Goal: Answer question/provide support: Share knowledge or assist other users

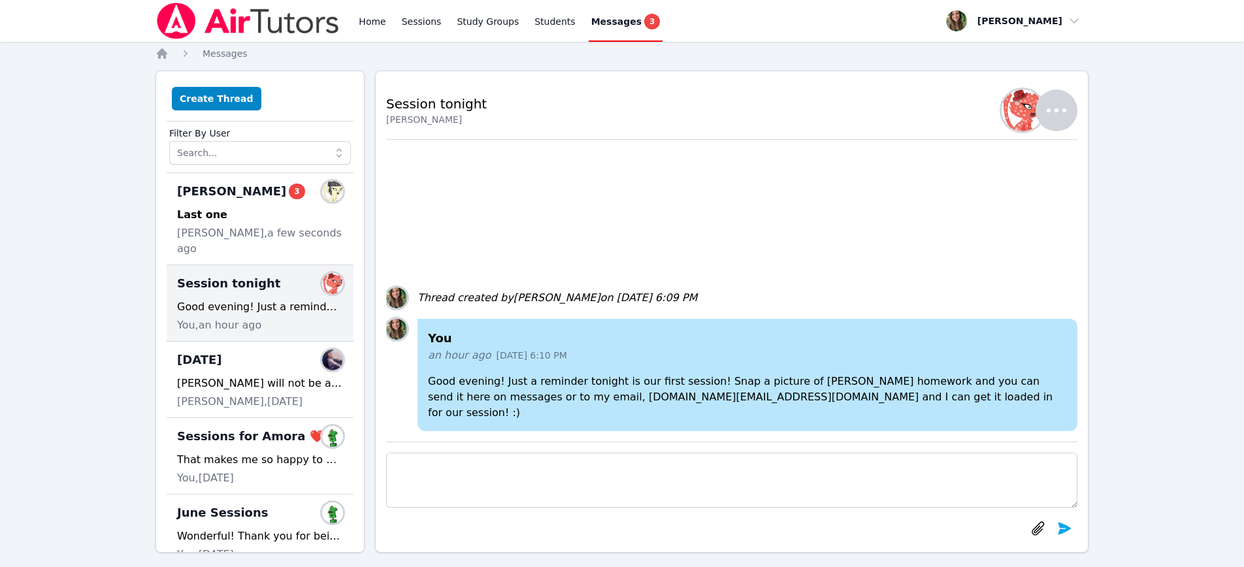
click at [210, 274] on span "Session tonight" at bounding box center [228, 283] width 103 height 18
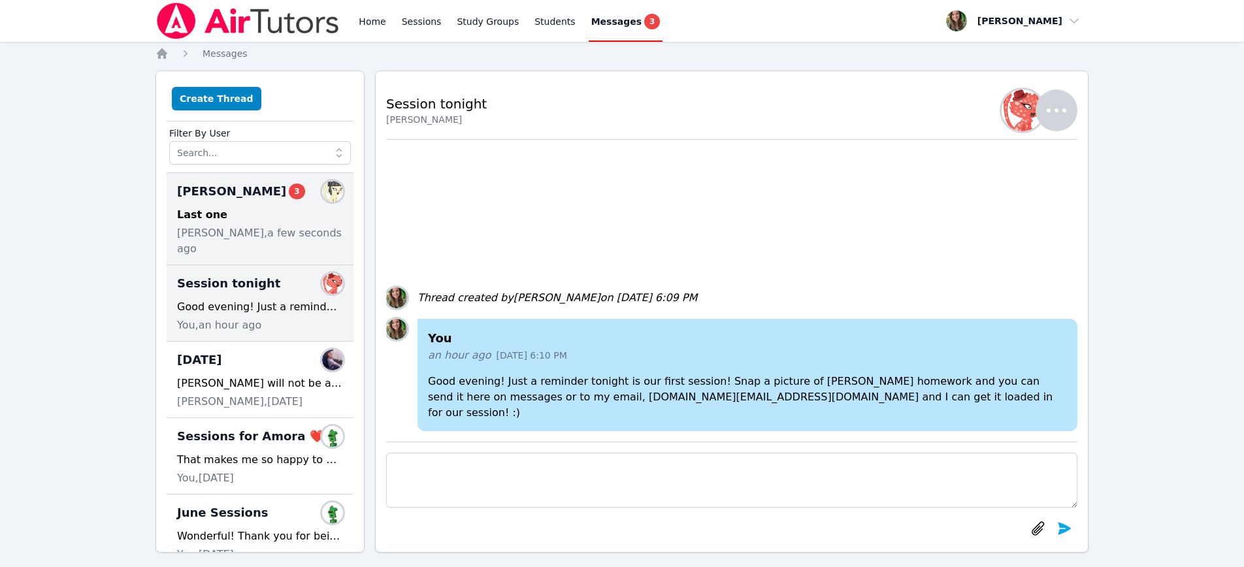
click at [211, 238] on span "Elie Allouche, a few seconds ago" at bounding box center [260, 240] width 166 height 31
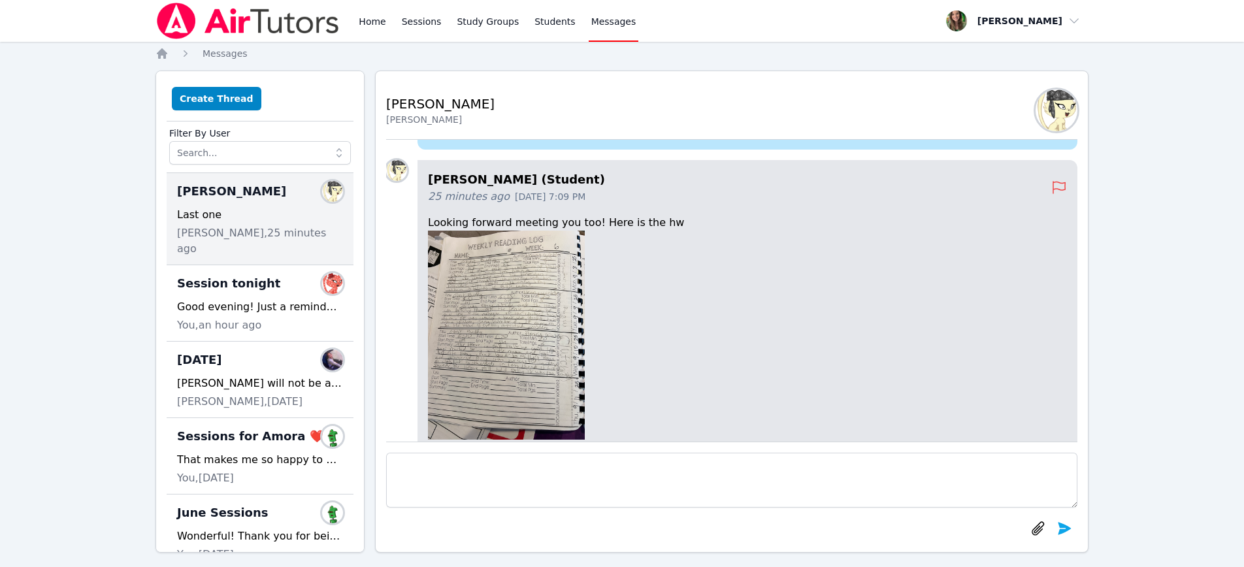
scroll to position [-700, 0]
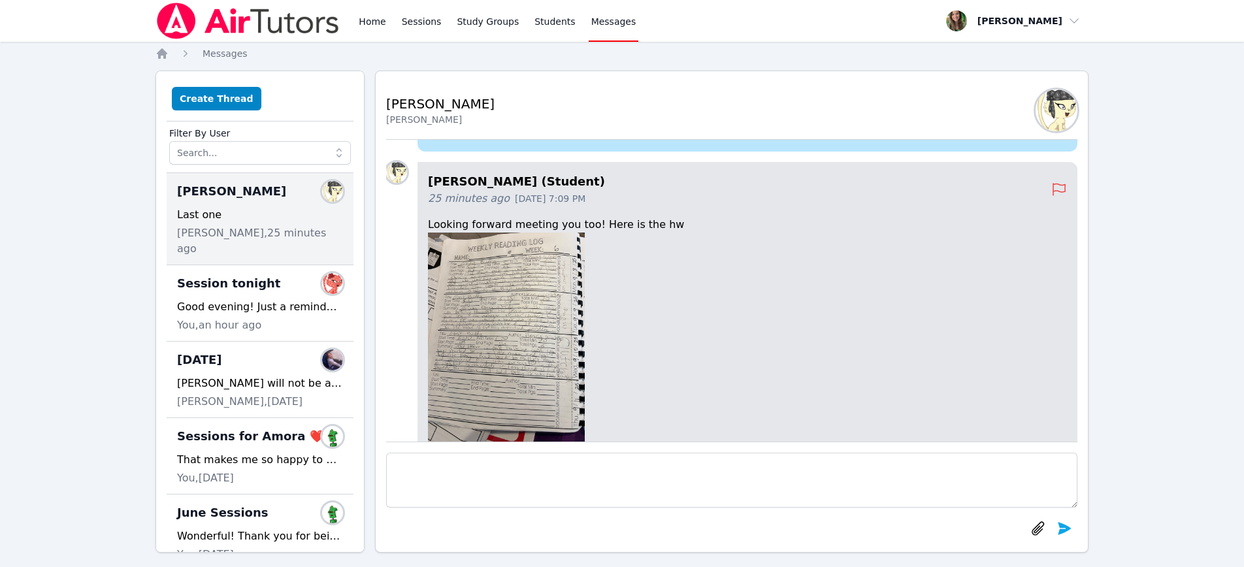
click at [507, 323] on img at bounding box center [506, 337] width 157 height 209
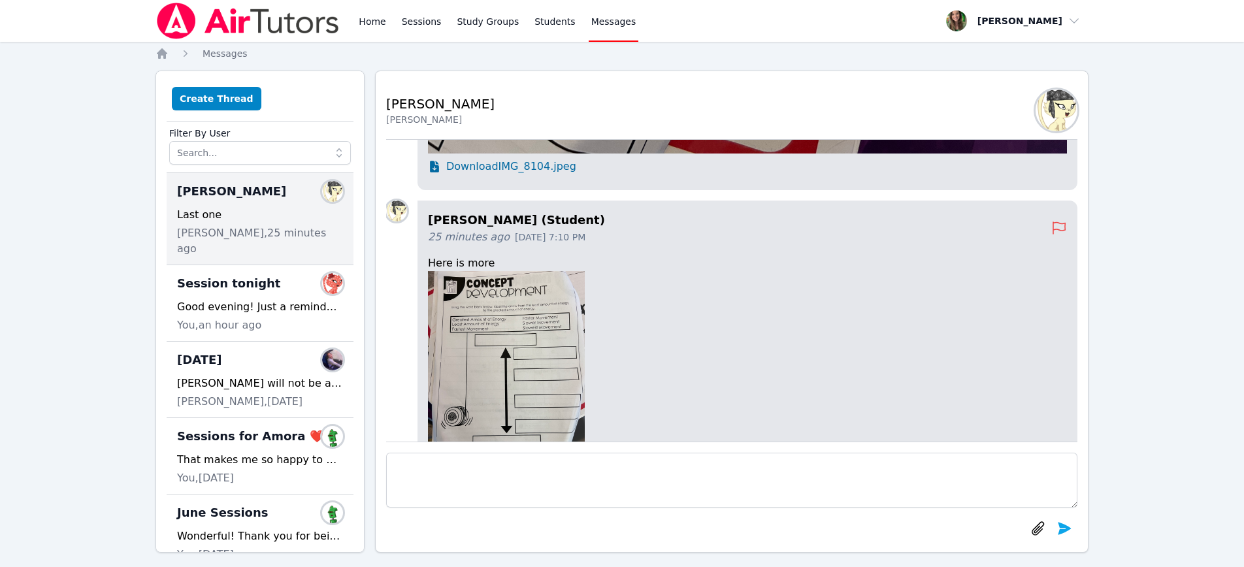
scroll to position [-306, 0]
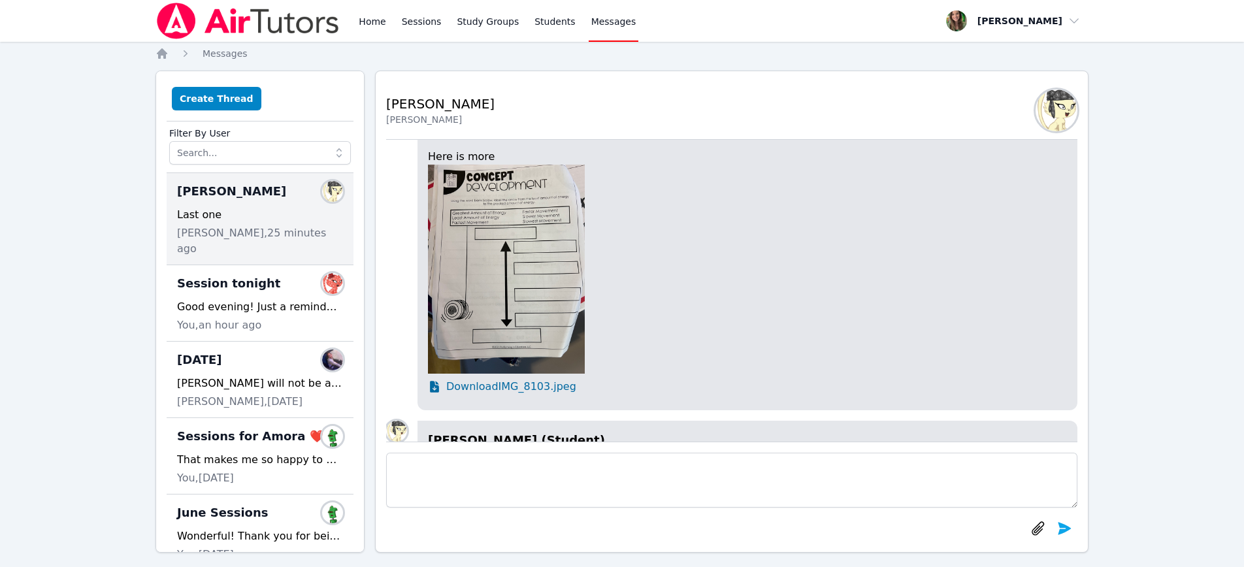
click at [519, 386] on span "Download IMG_8103.jpeg" at bounding box center [511, 387] width 130 height 16
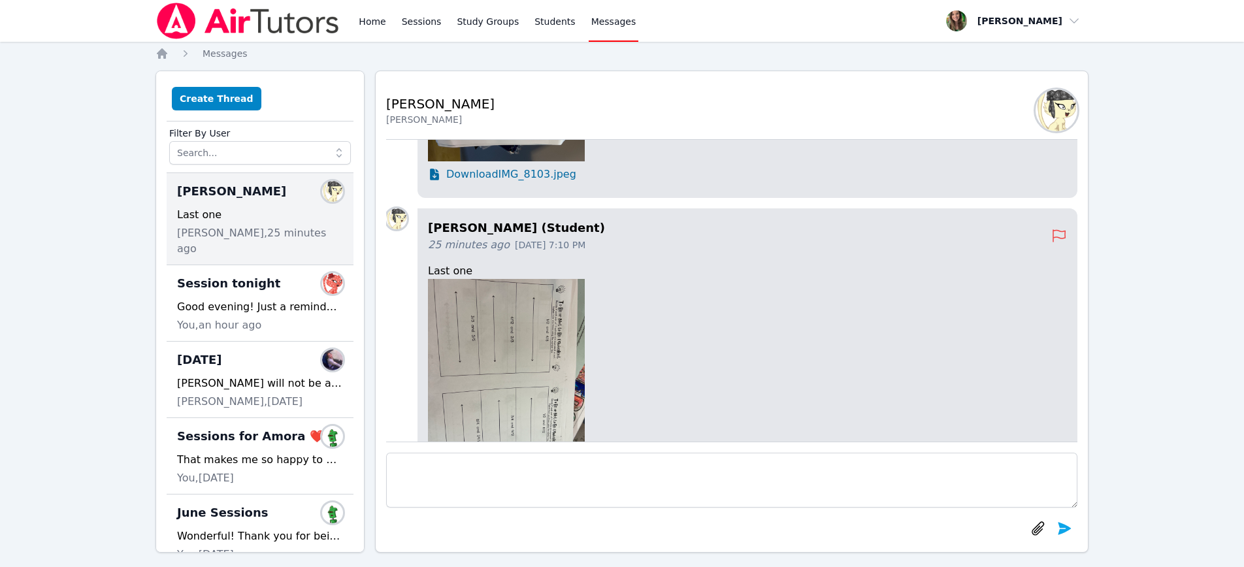
scroll to position [0, 0]
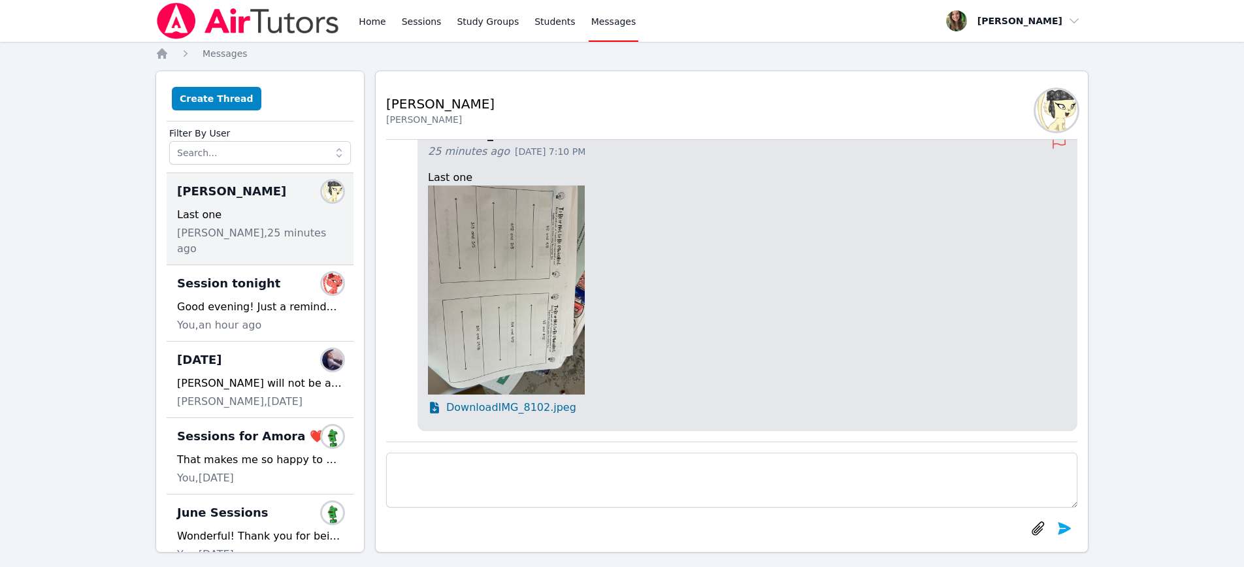
click at [518, 411] on span "Download IMG_8102.jpeg" at bounding box center [511, 408] width 130 height 16
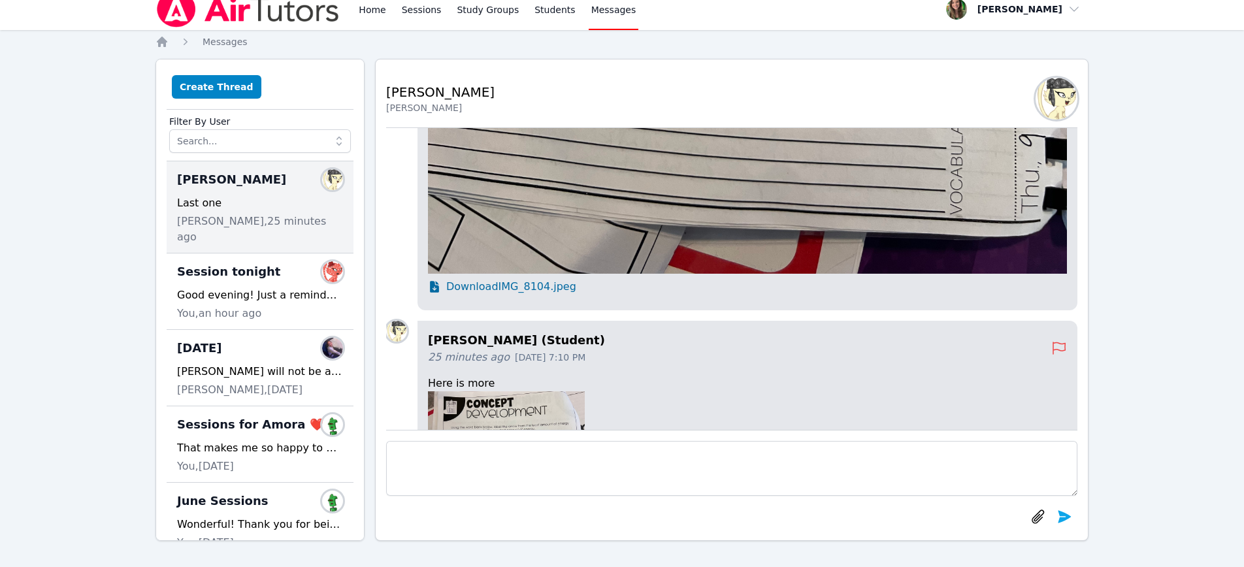
scroll to position [-483, 0]
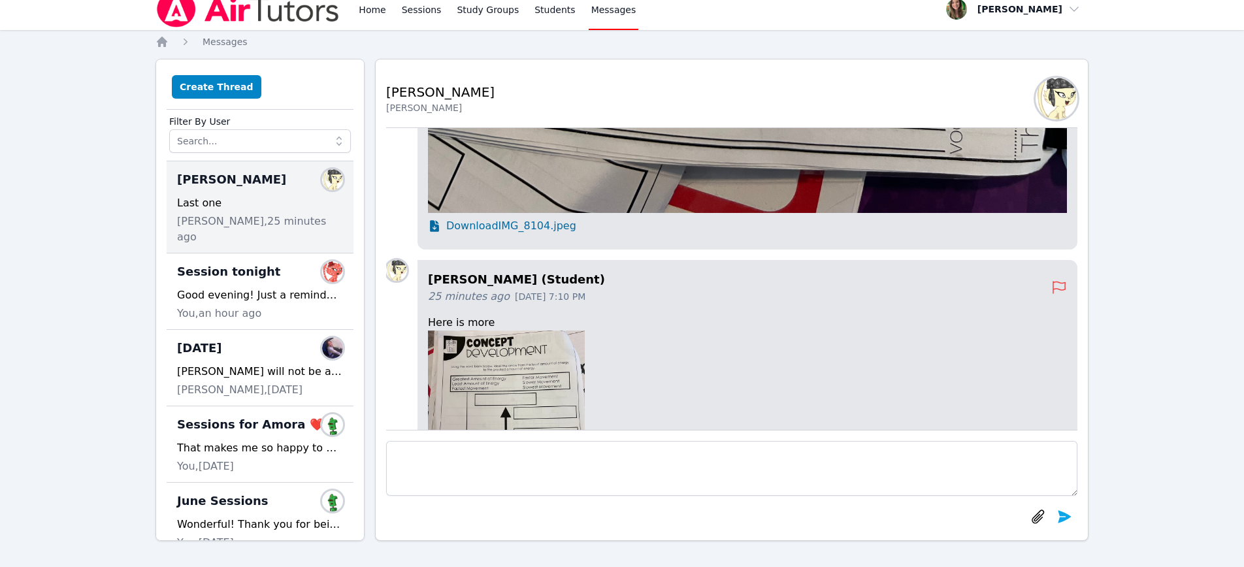
click at [515, 229] on span "Download IMG_8104.jpeg" at bounding box center [511, 226] width 130 height 16
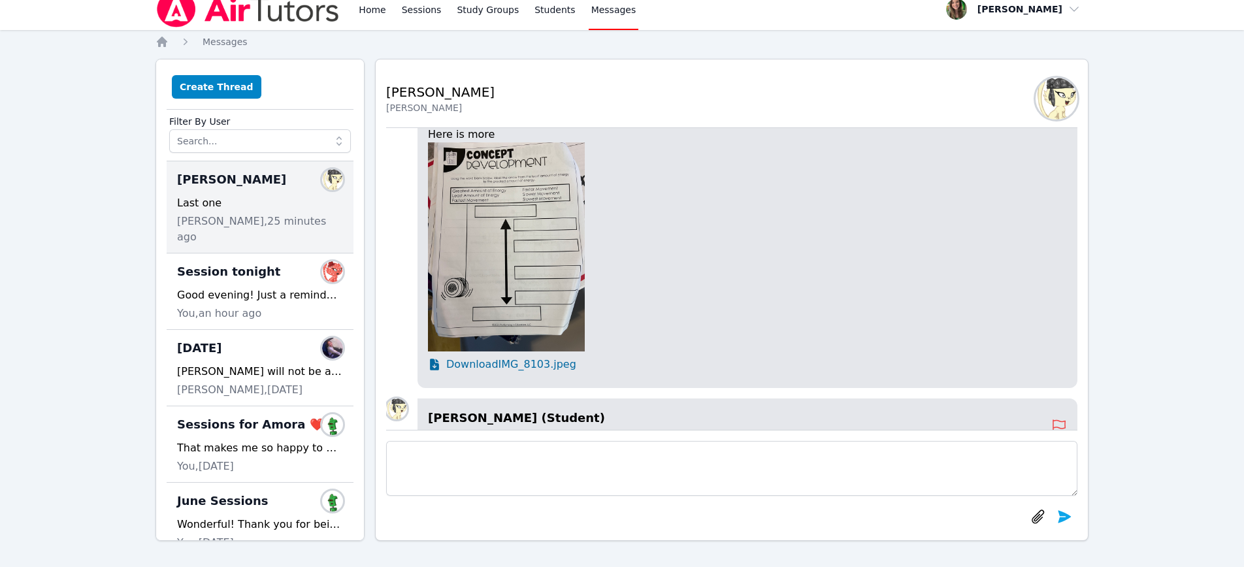
scroll to position [-299, 0]
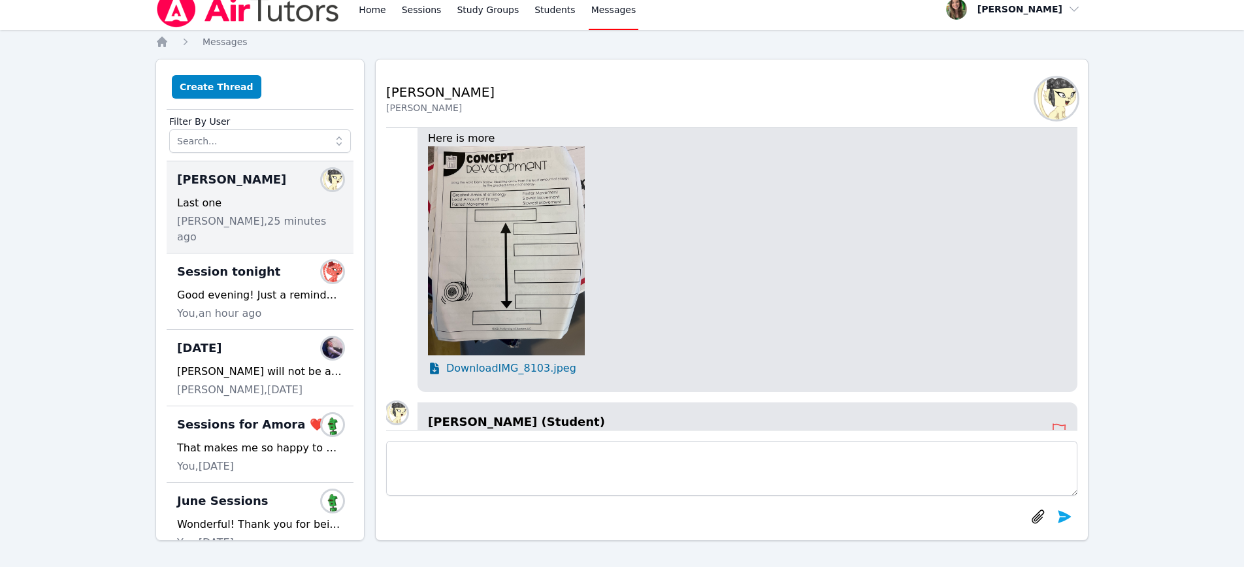
click at [498, 262] on img at bounding box center [506, 250] width 157 height 209
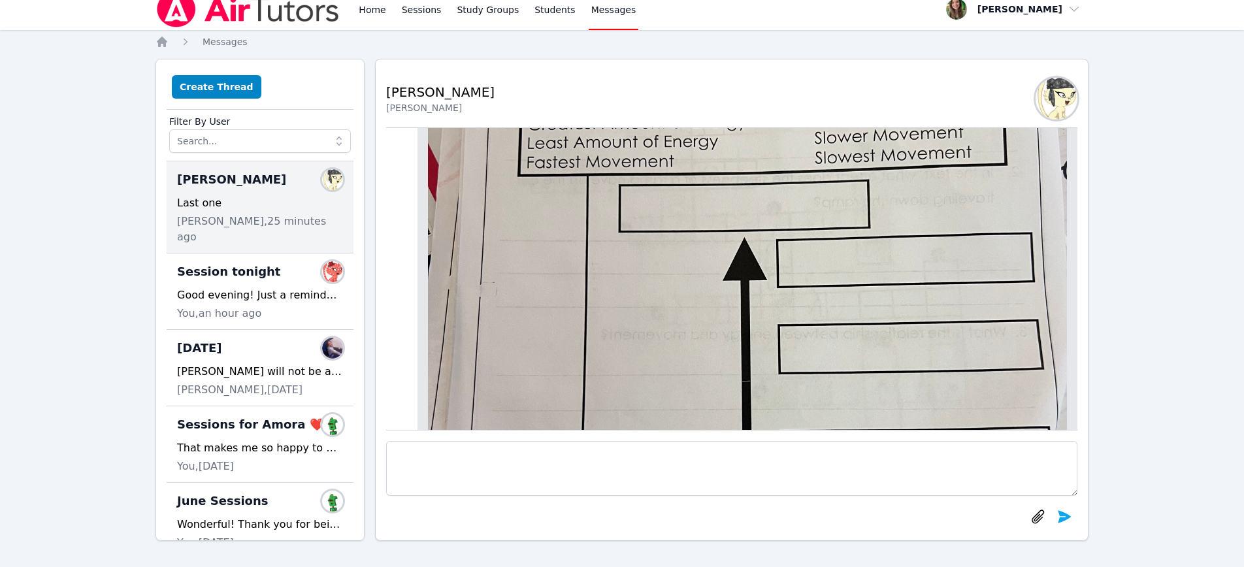
scroll to position [-774, 0]
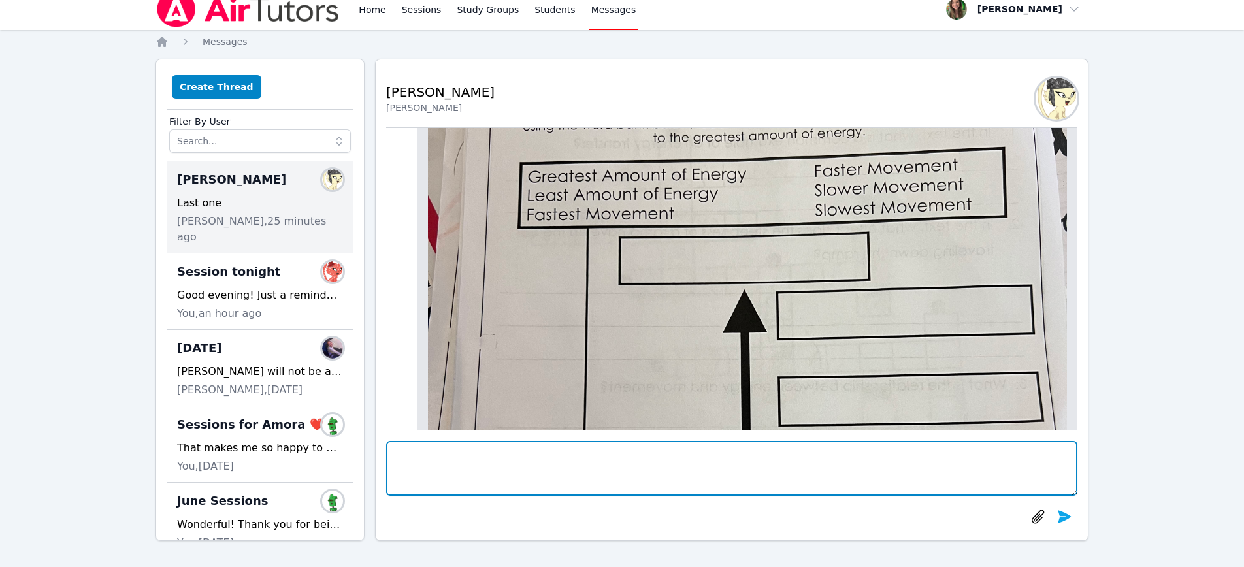
click at [755, 456] on textarea at bounding box center [731, 468] width 691 height 55
type textarea "Perfect! Thank you!!"
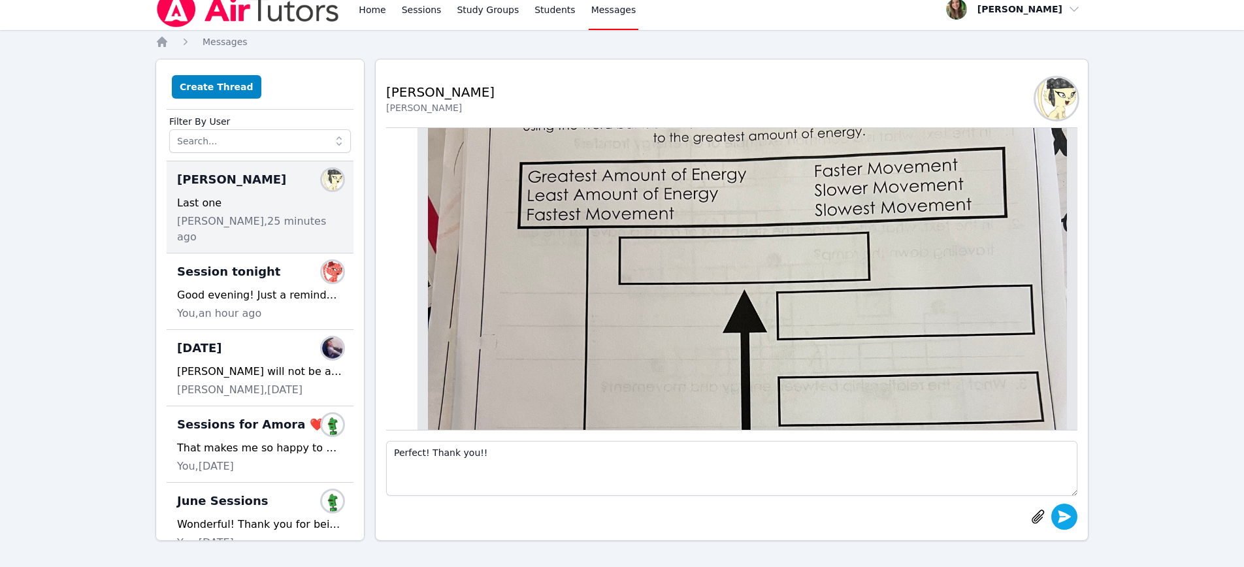
click at [1060, 517] on icon "submit" at bounding box center [1064, 516] width 13 height 12
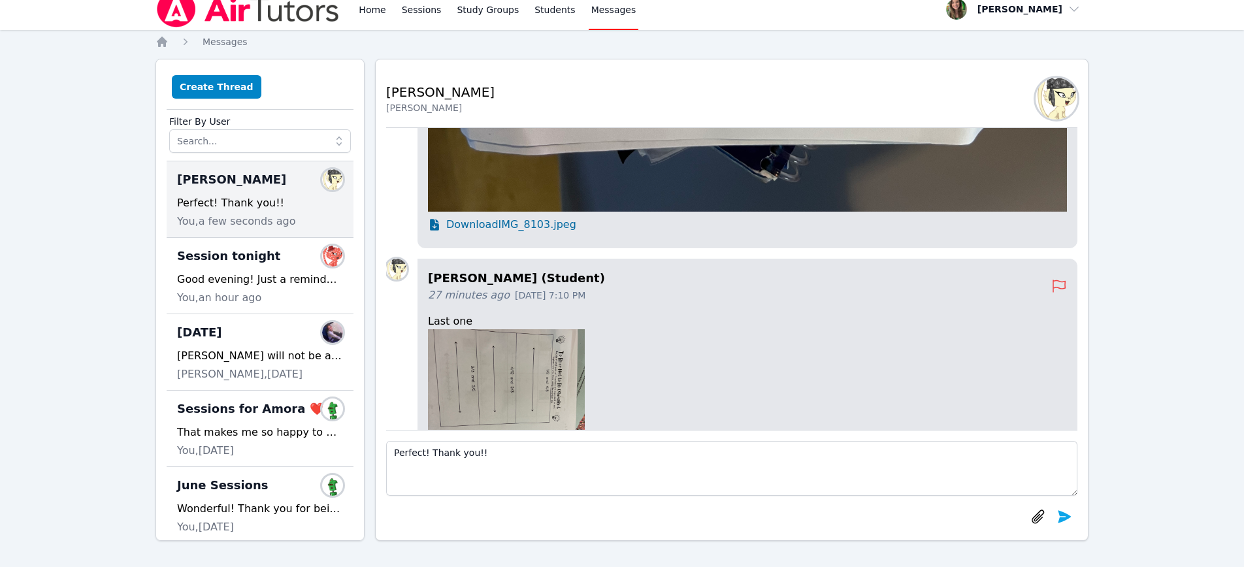
scroll to position [0, 0]
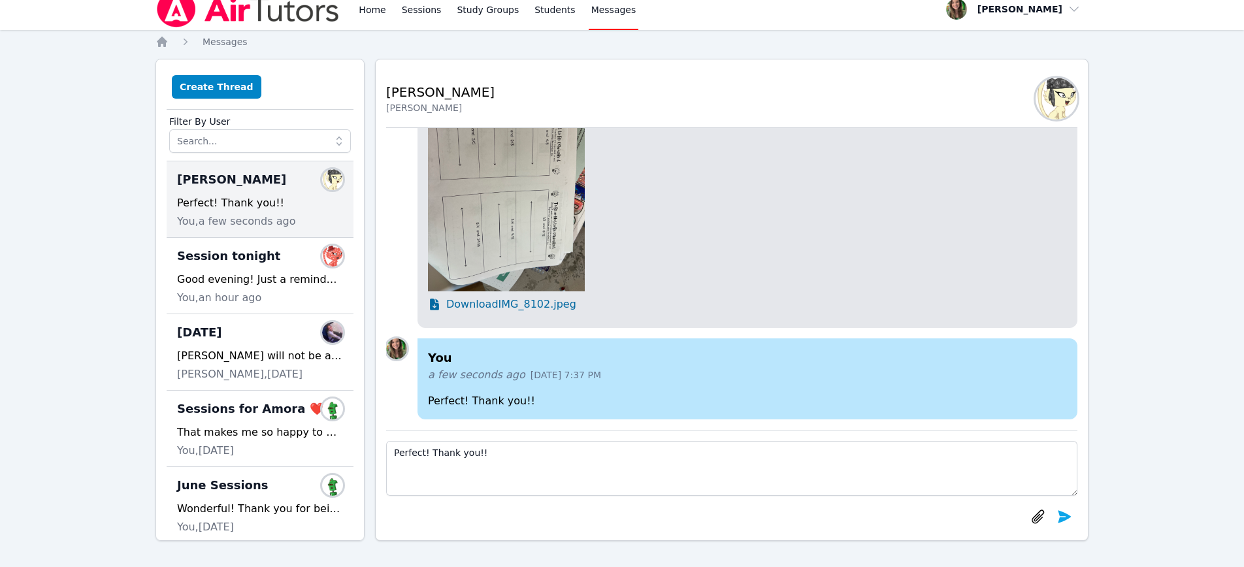
click at [243, 180] on span "[PERSON_NAME]" at bounding box center [231, 180] width 109 height 18
click at [374, 11] on link "Home" at bounding box center [372, 9] width 32 height 42
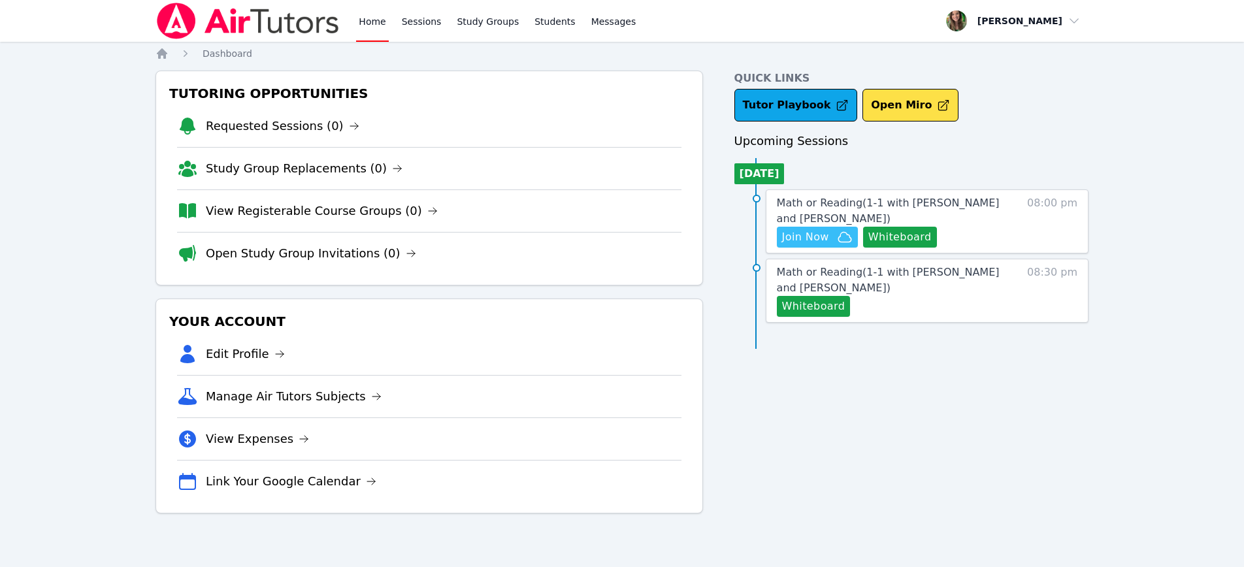
click at [802, 242] on span "Join Now" at bounding box center [805, 237] width 47 height 16
click at [827, 234] on span "Join Now" at bounding box center [805, 237] width 47 height 16
click at [590, 29] on link "Messages" at bounding box center [614, 21] width 50 height 42
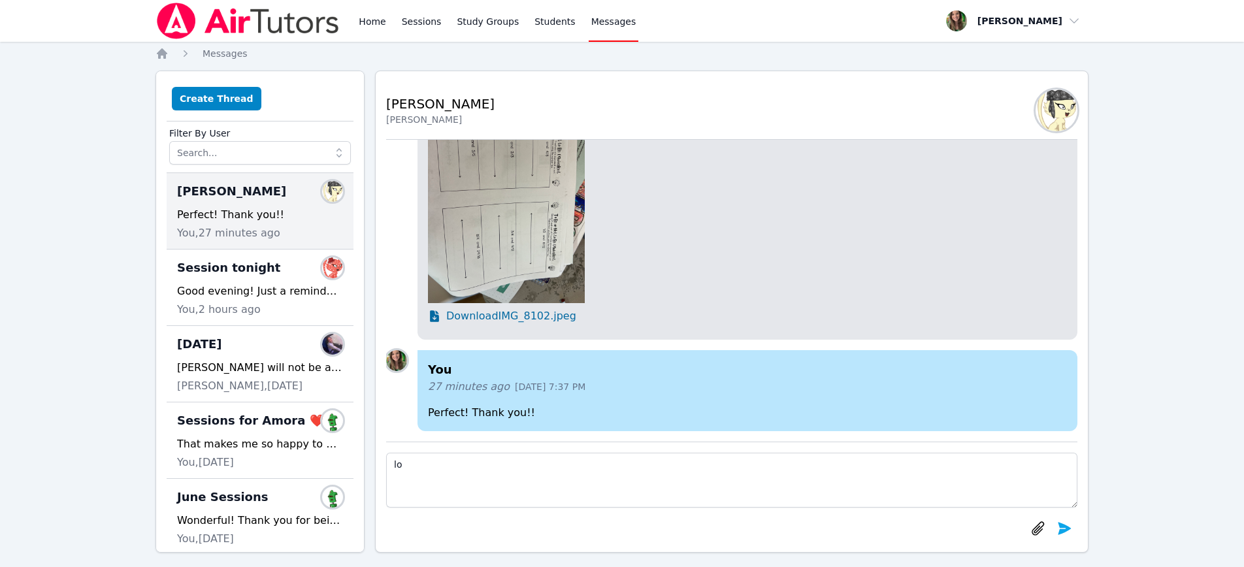
type textarea "l"
type textarea "close out of the program and re login"
click at [1072, 526] on button "submit" at bounding box center [1064, 528] width 26 height 26
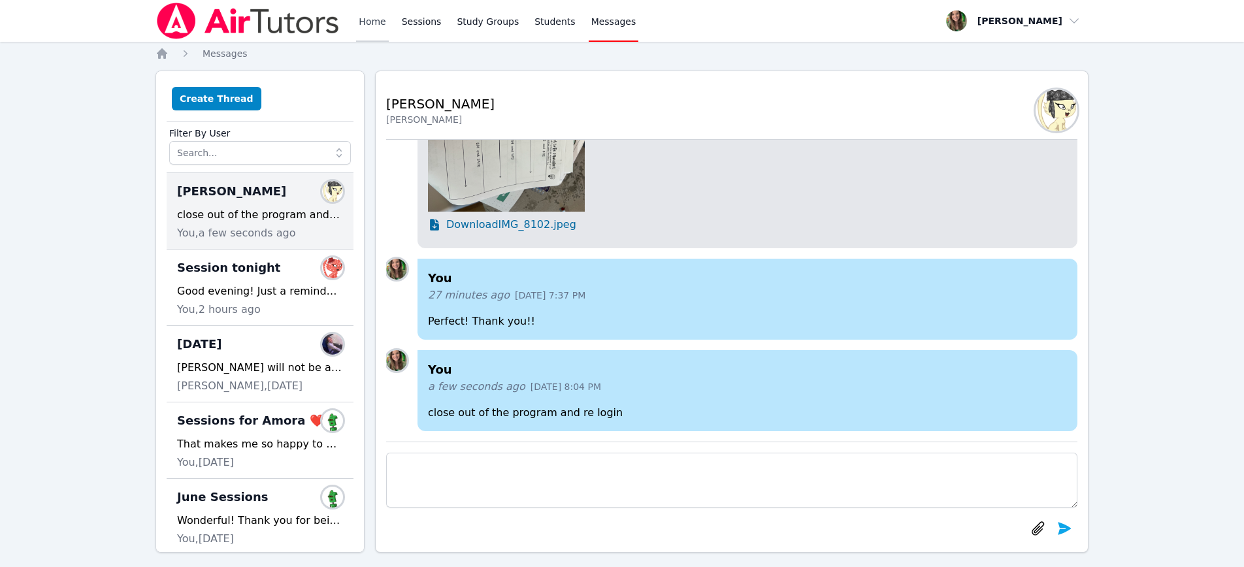
click at [374, 26] on link "Home" at bounding box center [372, 21] width 32 height 42
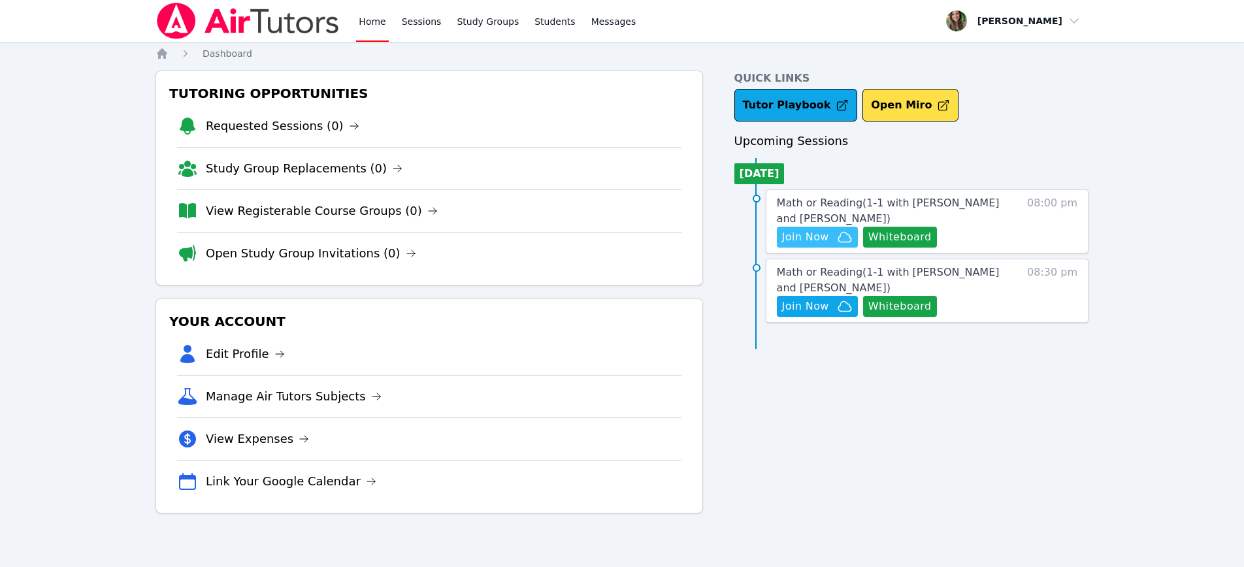
click at [796, 233] on span "Join Now" at bounding box center [805, 237] width 47 height 16
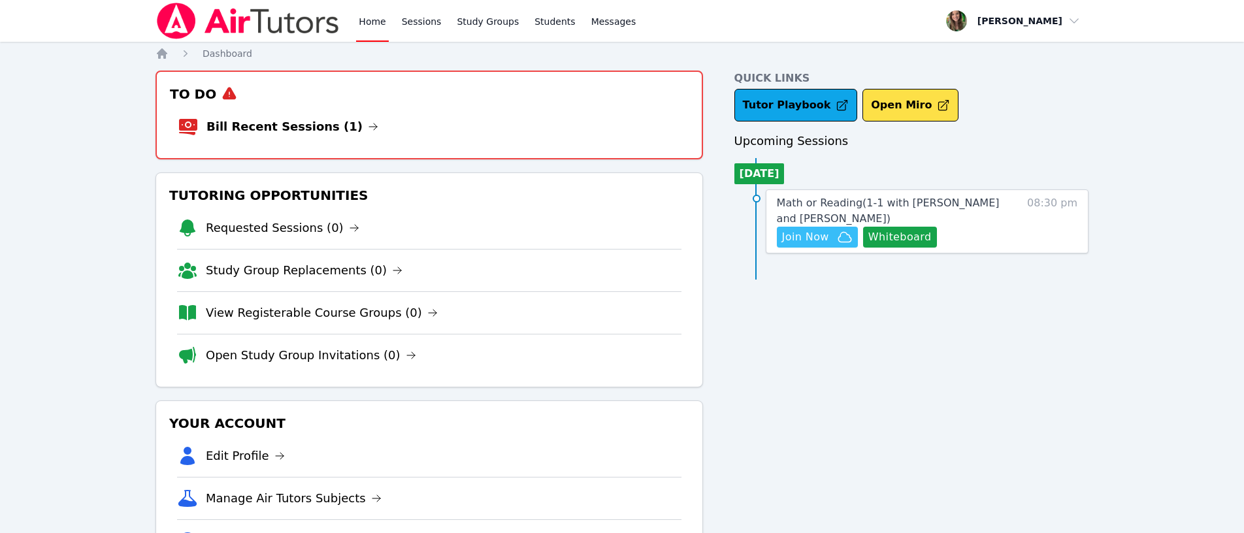
click at [819, 235] on span "Join Now" at bounding box center [805, 237] width 47 height 16
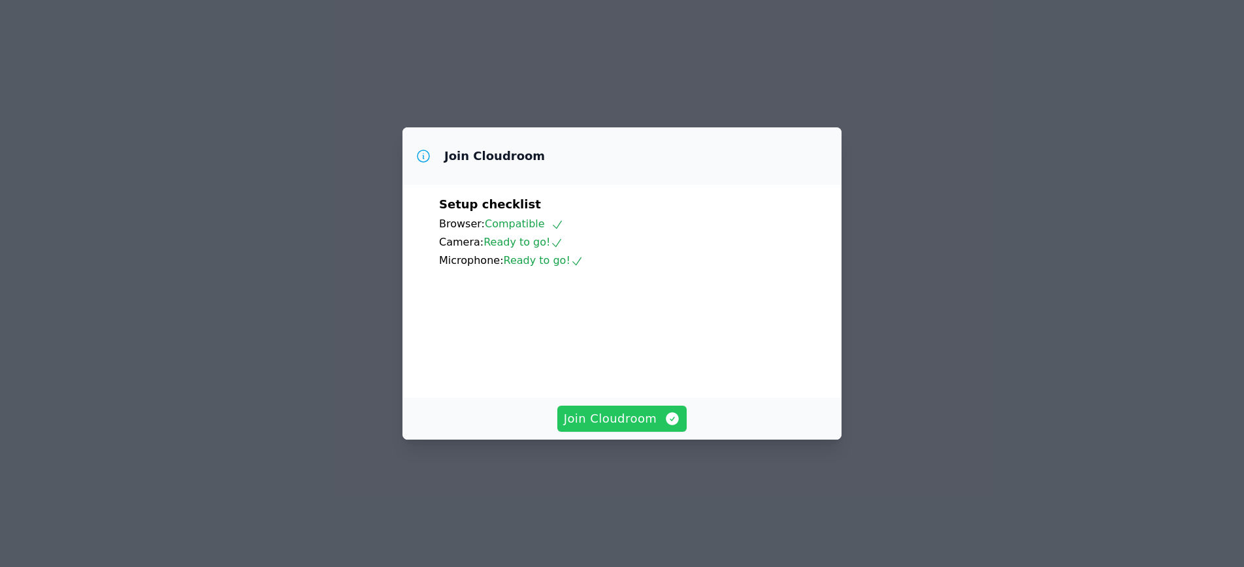
click at [653, 428] on span "Join Cloudroom" at bounding box center [622, 419] width 117 height 18
click at [609, 428] on span "Join Cloudroom" at bounding box center [622, 419] width 117 height 18
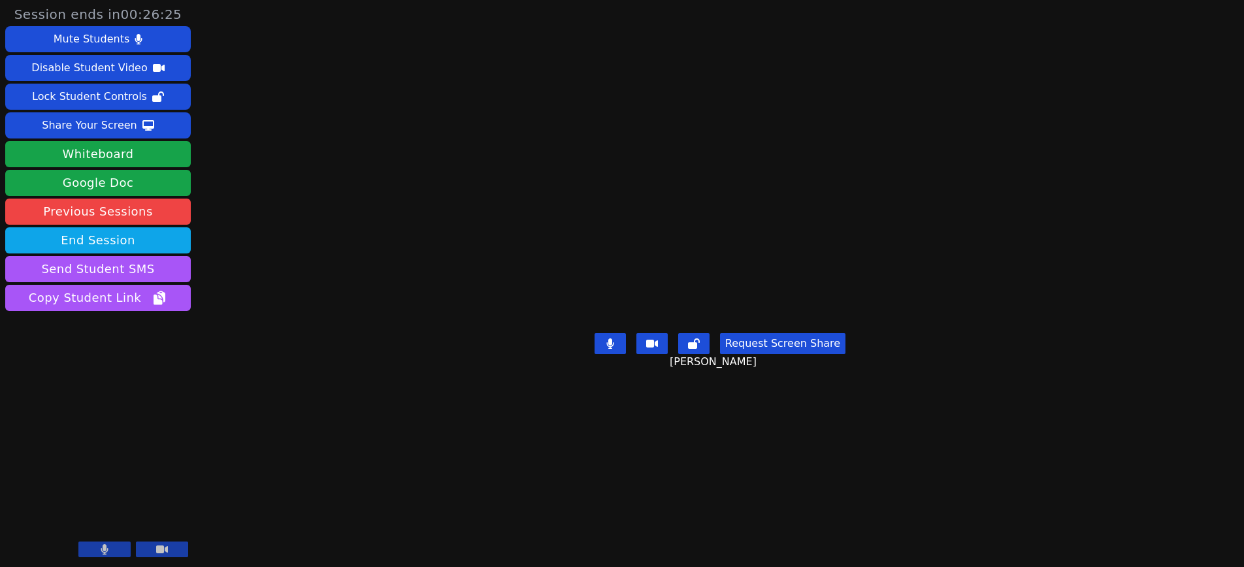
click at [846, 263] on main "[PERSON_NAME] Request Screen Share [PERSON_NAME]" at bounding box center [720, 283] width 517 height 567
click at [622, 216] on video at bounding box center [720, 257] width 196 height 141
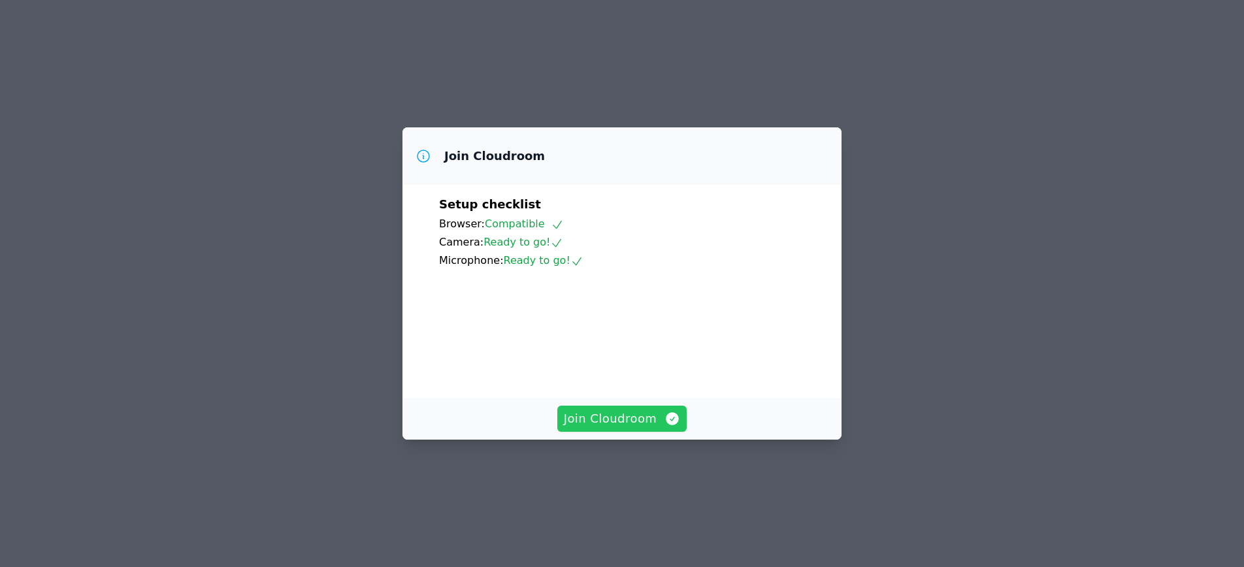
click at [643, 428] on span "Join Cloudroom" at bounding box center [622, 419] width 117 height 18
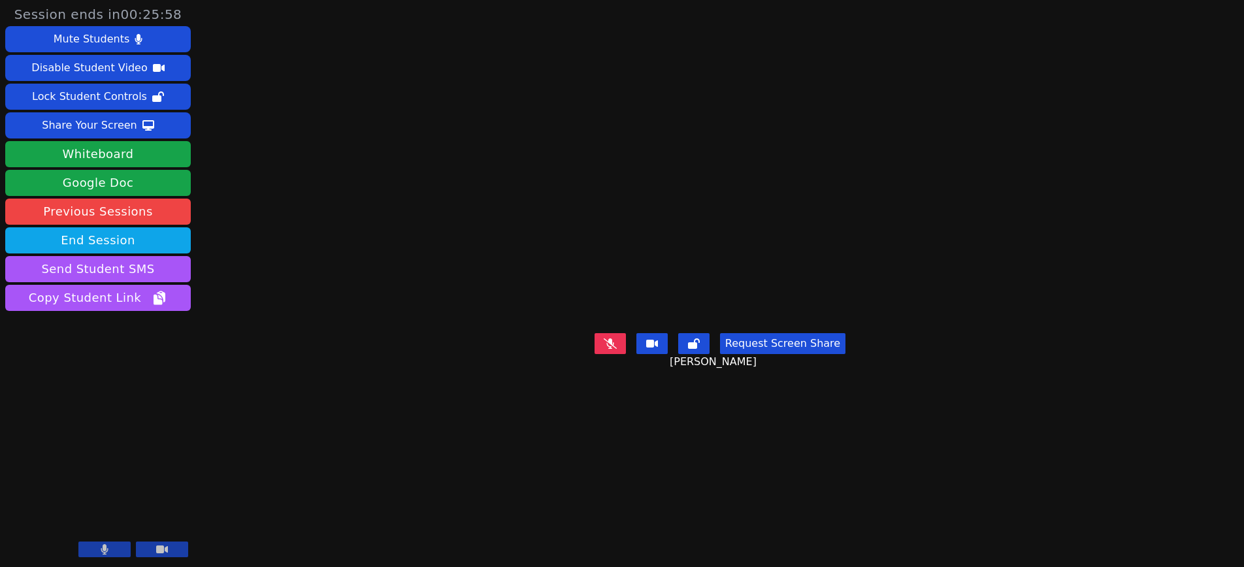
click at [612, 349] on icon at bounding box center [610, 343] width 13 height 10
click at [609, 349] on icon at bounding box center [610, 343] width 13 height 10
click at [135, 272] on button "Send Student SMS" at bounding box center [98, 269] width 186 height 26
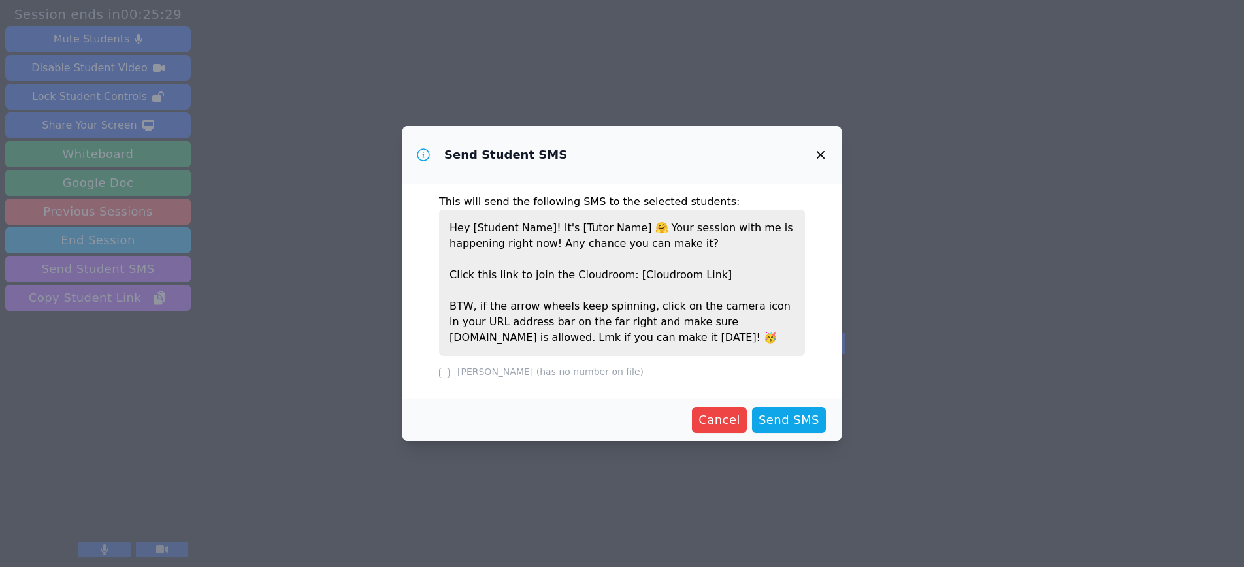
click at [819, 152] on icon "button" at bounding box center [821, 155] width 16 height 16
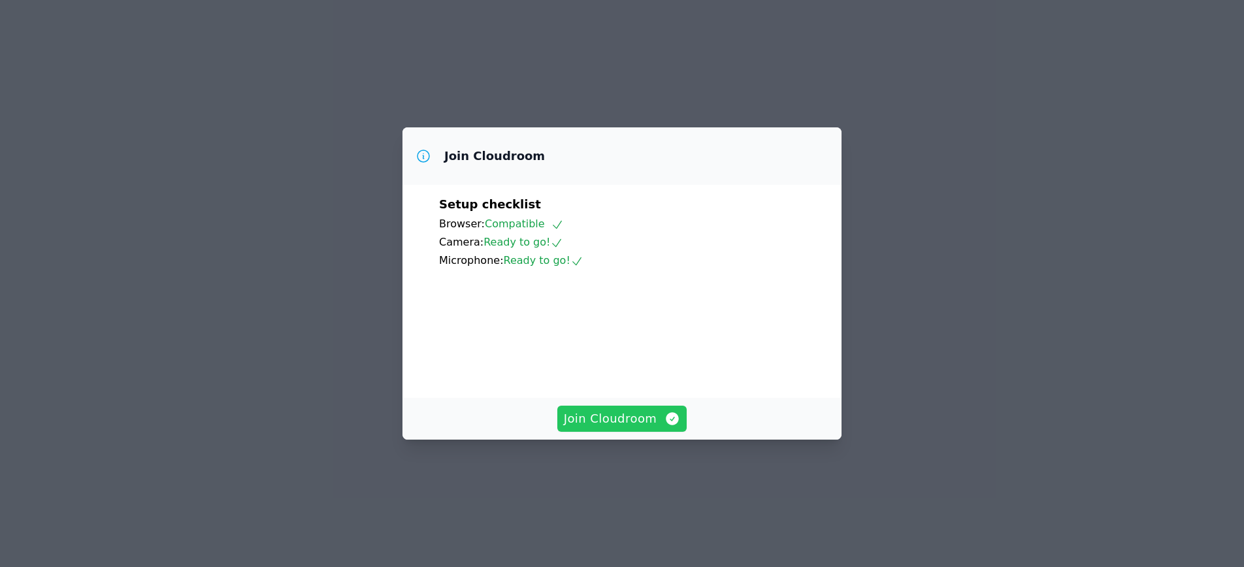
click at [583, 428] on span "Join Cloudroom" at bounding box center [622, 419] width 117 height 18
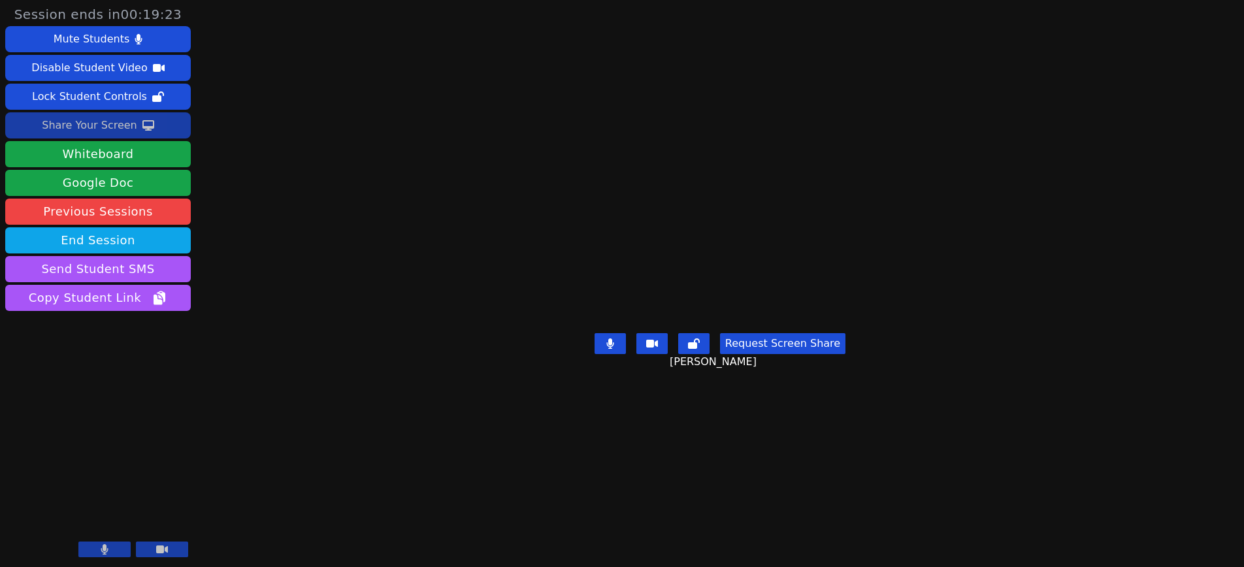
click at [70, 129] on div "Share Your Screen" at bounding box center [89, 125] width 95 height 21
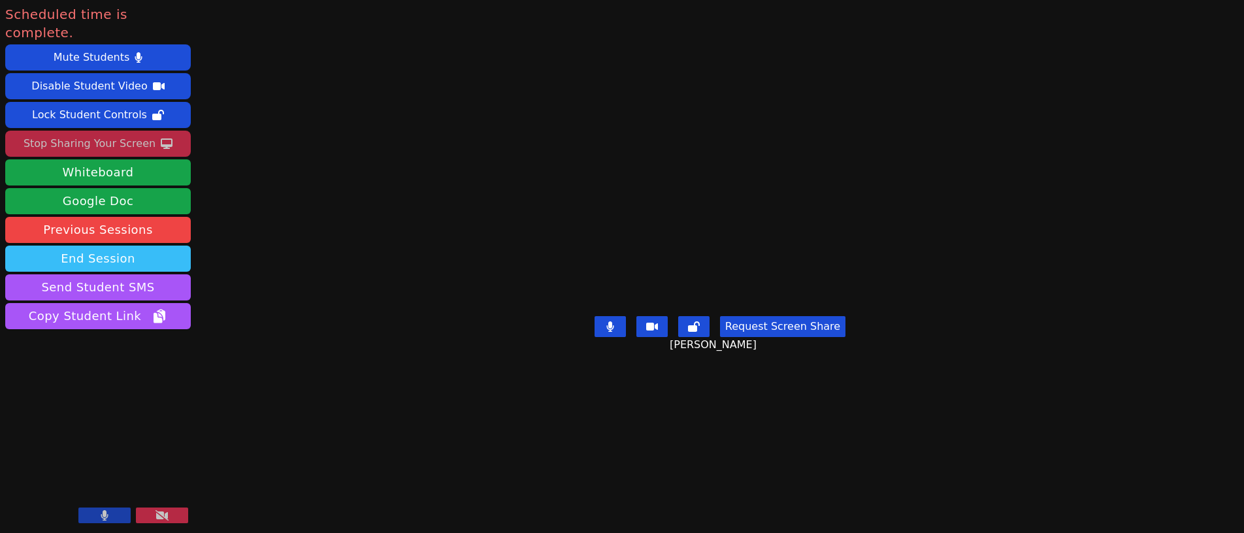
click at [118, 246] on button "End Session" at bounding box center [98, 259] width 186 height 26
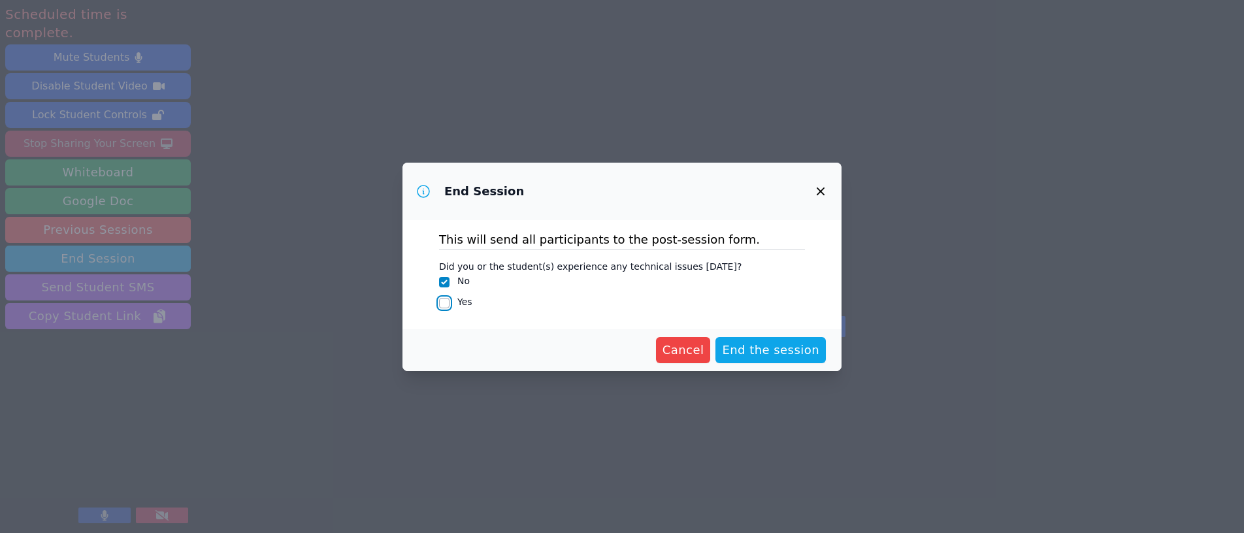
click at [443, 305] on input "Yes" at bounding box center [444, 303] width 10 height 10
checkbox input "true"
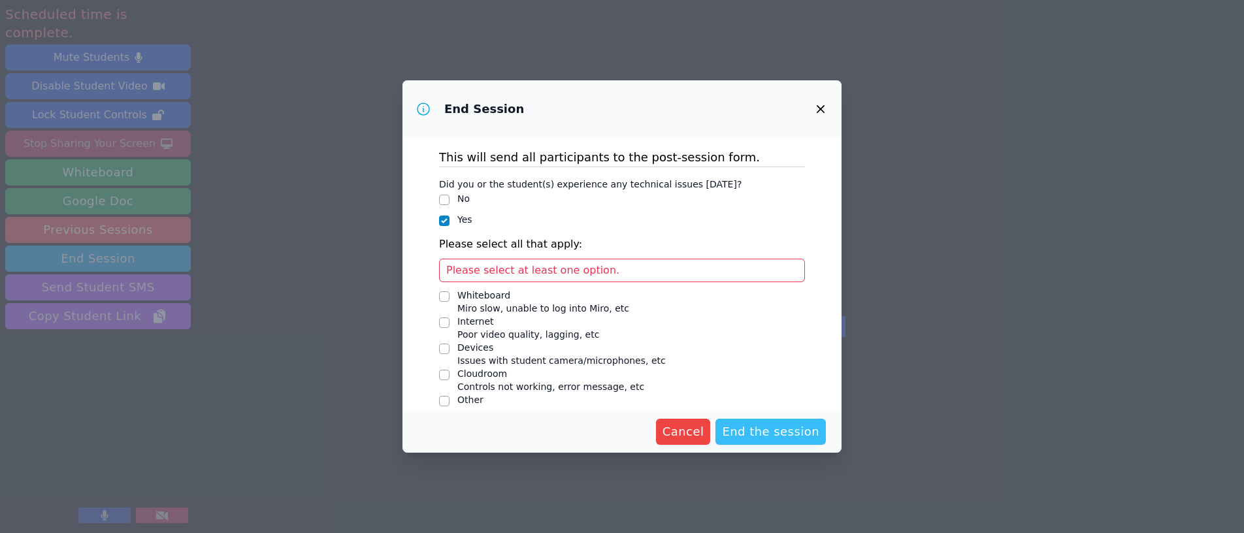
click at [755, 425] on span "End the session" at bounding box center [770, 432] width 97 height 18
click at [454, 207] on div "No" at bounding box center [622, 200] width 366 height 16
click at [444, 201] on input "No" at bounding box center [444, 200] width 10 height 10
checkbox input "true"
checkbox input "false"
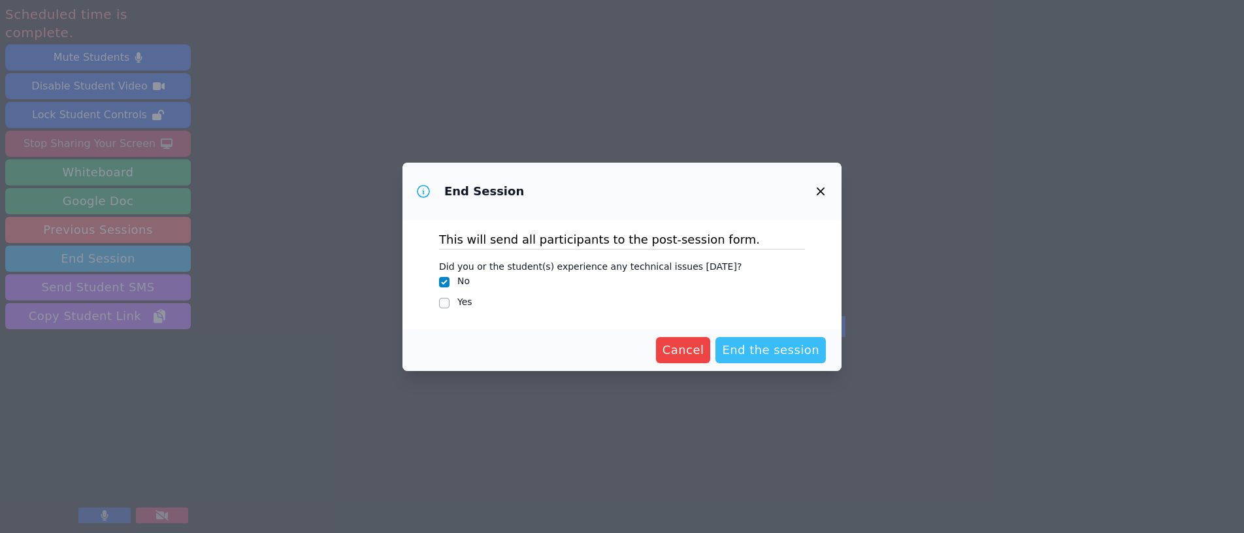
click at [780, 349] on span "End the session" at bounding box center [770, 350] width 97 height 18
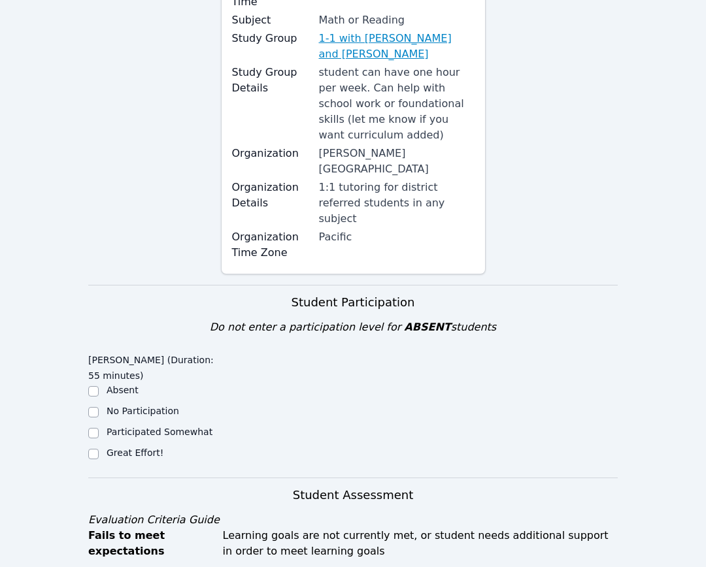
scroll to position [238, 0]
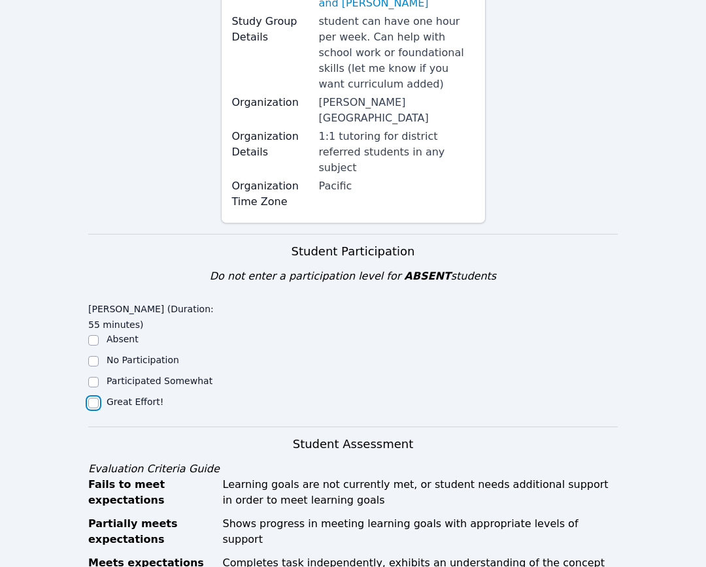
click at [92, 398] on input "Great Effort!" at bounding box center [93, 403] width 10 height 10
checkbox input "true"
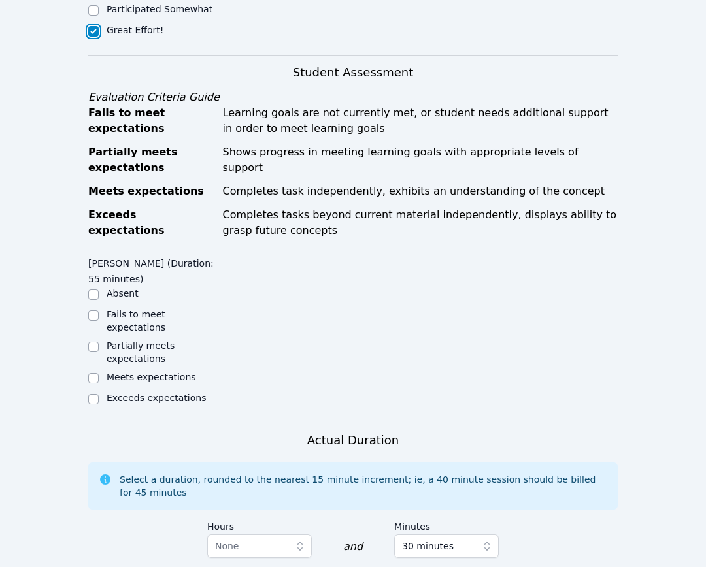
scroll to position [632, 0]
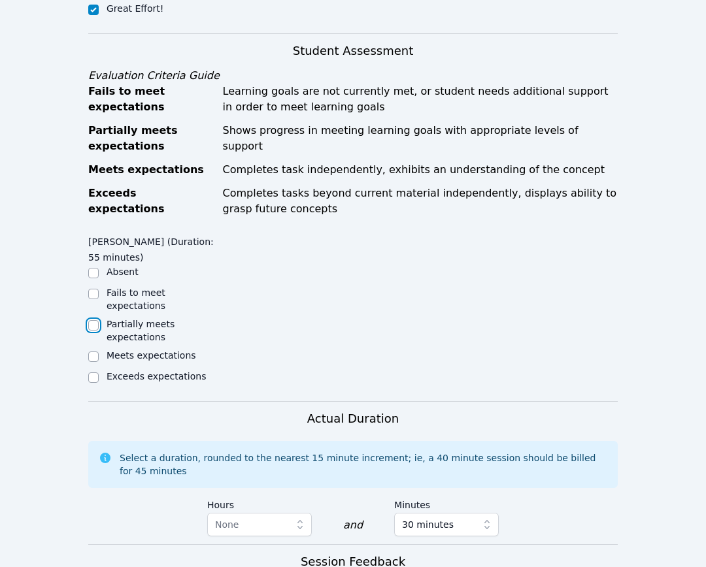
click at [93, 320] on input "Partially meets expectations" at bounding box center [93, 325] width 10 height 10
checkbox input "true"
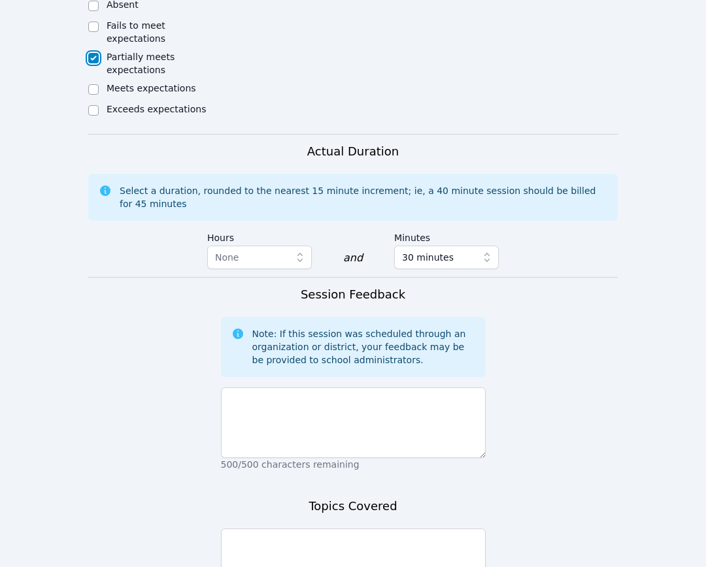
scroll to position [909, 0]
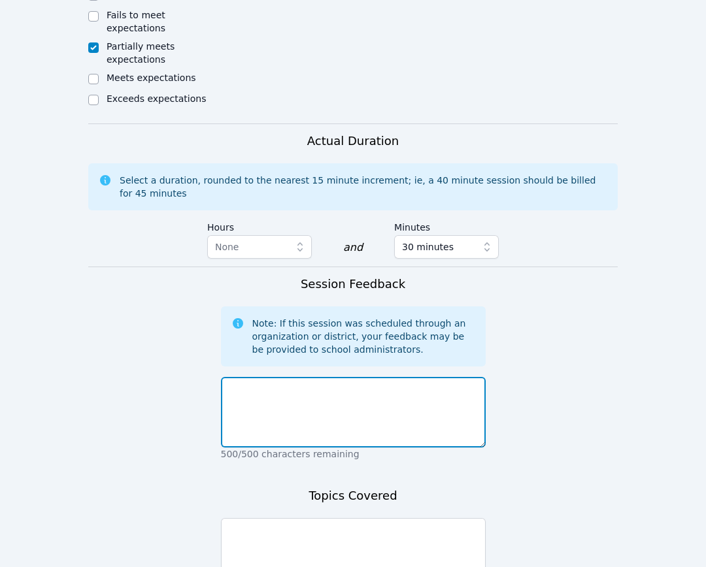
click at [346, 377] on textarea at bounding box center [353, 412] width 265 height 71
type textarea "Great first session with Elie!"
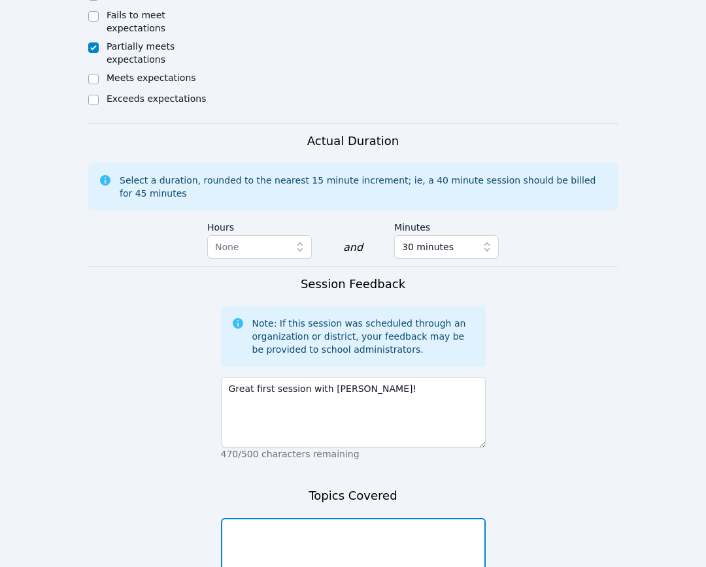
click at [346, 518] on textarea at bounding box center [353, 553] width 265 height 71
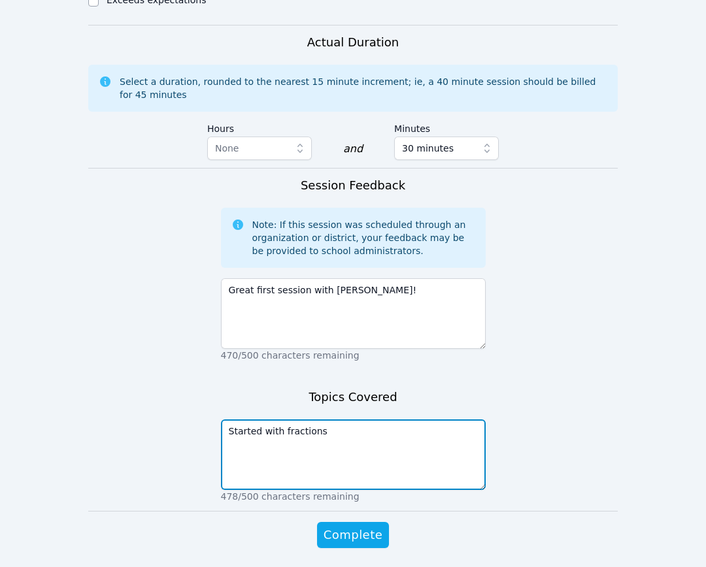
scroll to position [1010, 0]
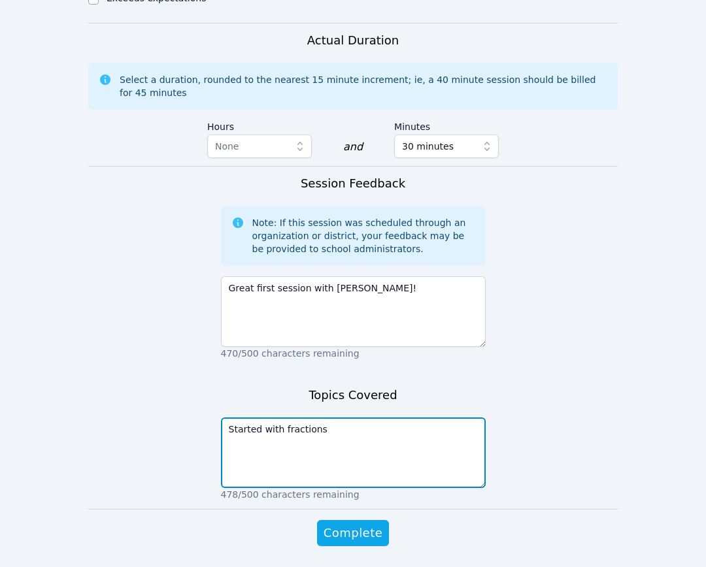
type textarea "Started with fractions"
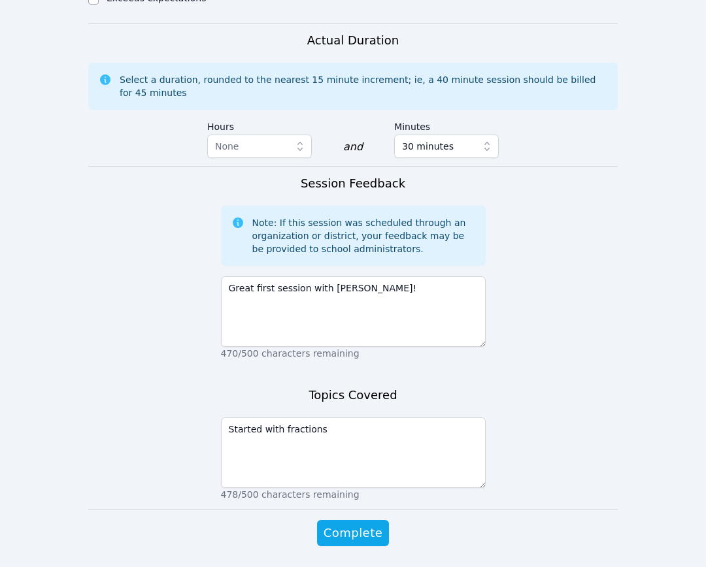
click at [361, 520] on button "Complete" at bounding box center [353, 533] width 72 height 26
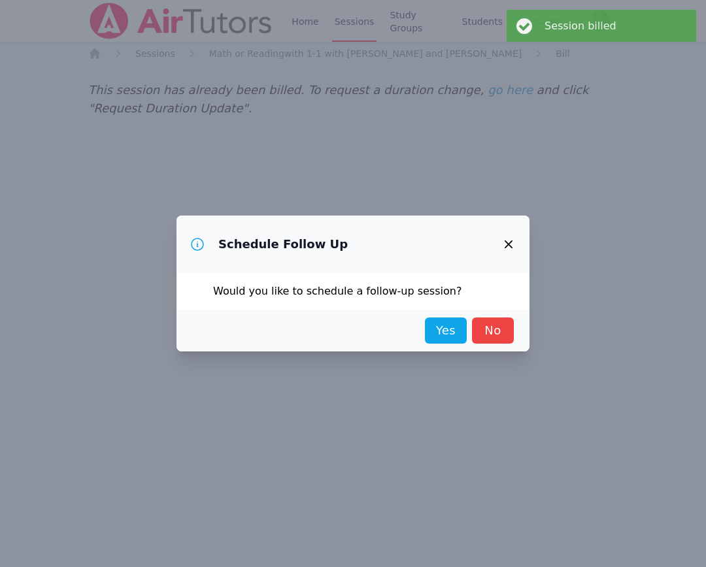
scroll to position [0, 0]
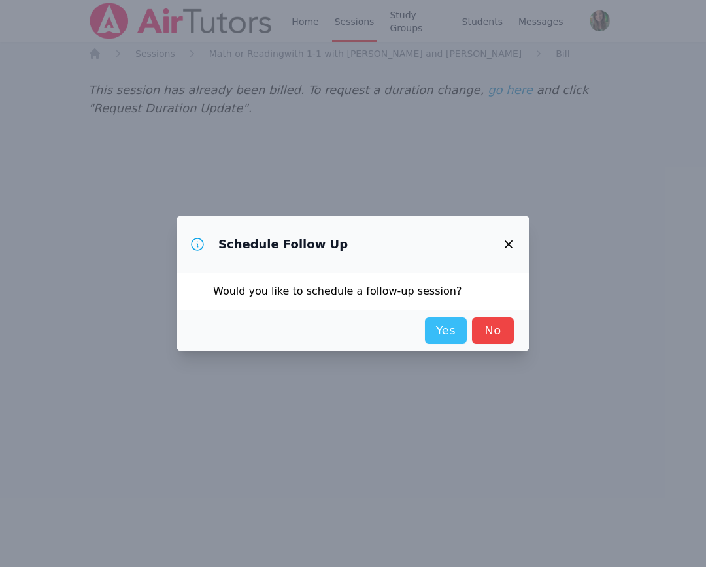
click at [452, 327] on link "Yes" at bounding box center [446, 330] width 42 height 26
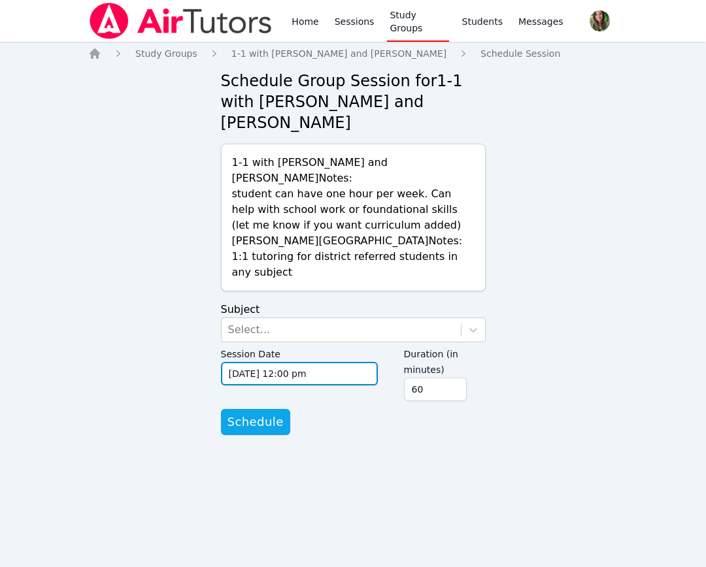
click at [261, 362] on input "09/11/2025 12:00 pm" at bounding box center [299, 374] width 157 height 24
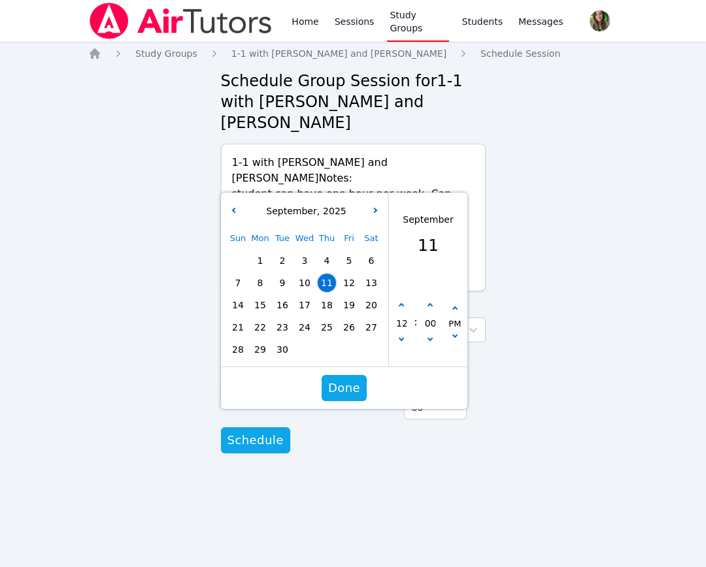
click at [257, 249] on div "Sun Mon Tue Wed Thu Fri Sat 1 2 3 4 5 6 7 8 9 10 11 12 13 14 15 16 17 18 19 20 …" at bounding box center [304, 293] width 155 height 133
click at [284, 296] on span "16" at bounding box center [282, 305] width 18 height 18
click at [401, 299] on button "button" at bounding box center [401, 305] width 13 height 13
type input "09/16/2025 01:00 pm"
type input "01"
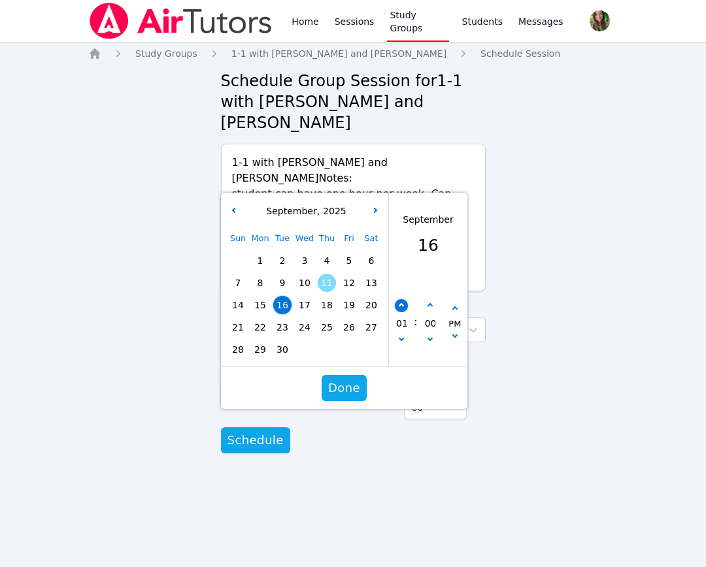
click at [401, 299] on button "button" at bounding box center [401, 305] width 13 height 13
type input "09/16/2025 02:00 pm"
type input "02"
click at [401, 299] on button "button" at bounding box center [401, 305] width 13 height 13
type input "09/16/2025 03:00 pm"
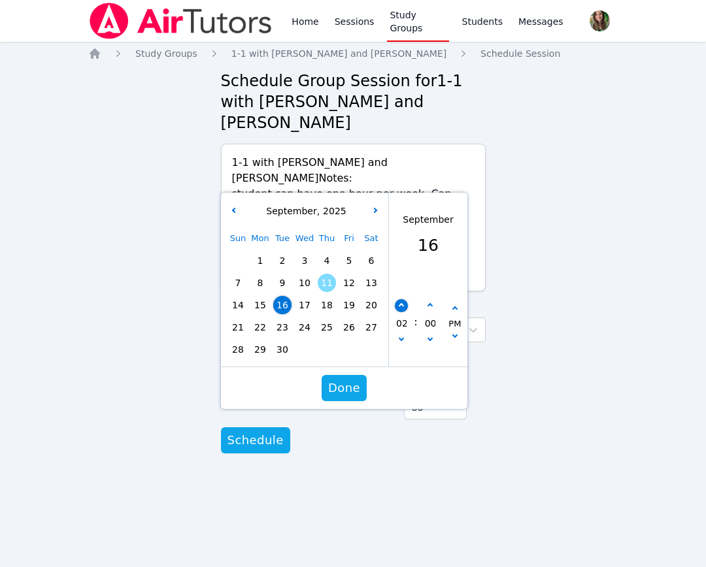
type input "03"
click at [401, 299] on button "button" at bounding box center [401, 305] width 13 height 13
type input "09/16/2025 04:00 pm"
type input "04"
click at [401, 299] on button "button" at bounding box center [401, 305] width 13 height 13
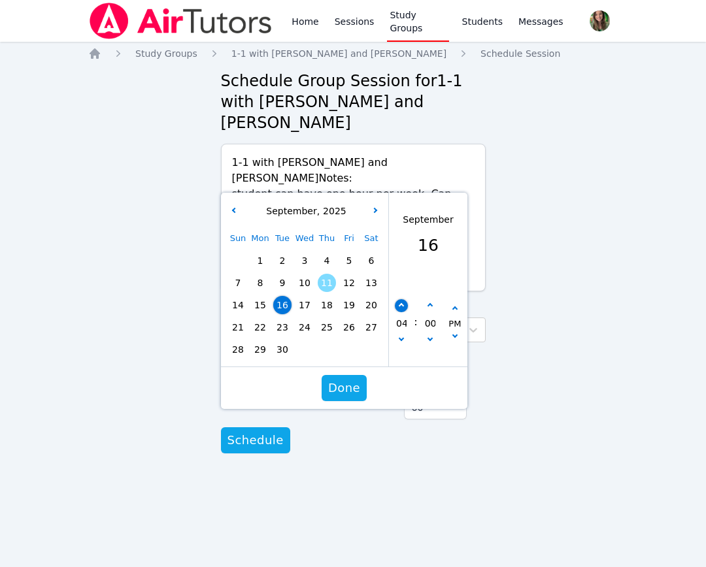
type input "09/16/2025 05:00 pm"
type input "05"
click at [399, 303] on icon "button" at bounding box center [400, 305] width 5 height 5
type input "09/16/2025 06:00 pm"
type input "06"
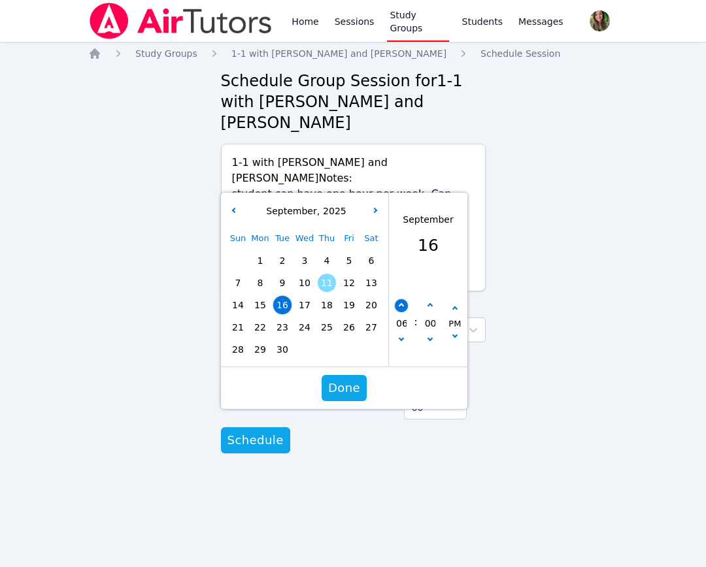
click at [399, 303] on icon "button" at bounding box center [400, 305] width 5 height 5
type input "09/16/2025 07:00 pm"
type input "07"
click at [399, 303] on icon "button" at bounding box center [400, 305] width 5 height 5
type input "09/16/2025 08:00 pm"
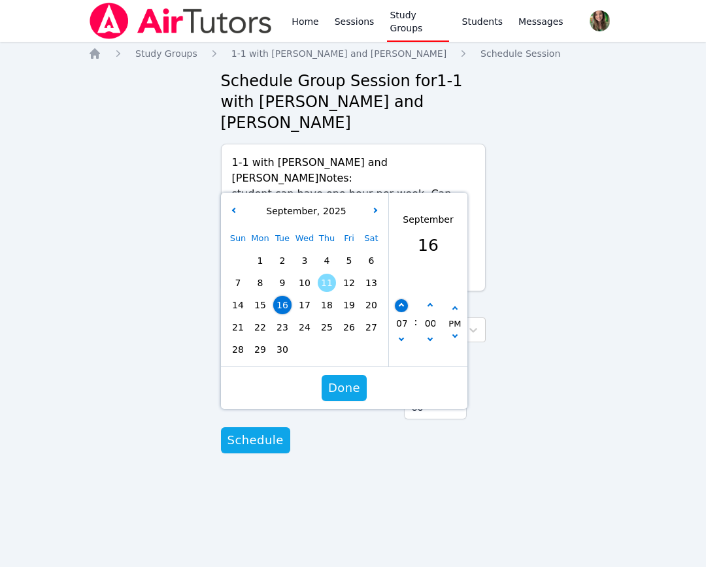
type input "08"
click at [238, 205] on button "button" at bounding box center [233, 211] width 13 height 13
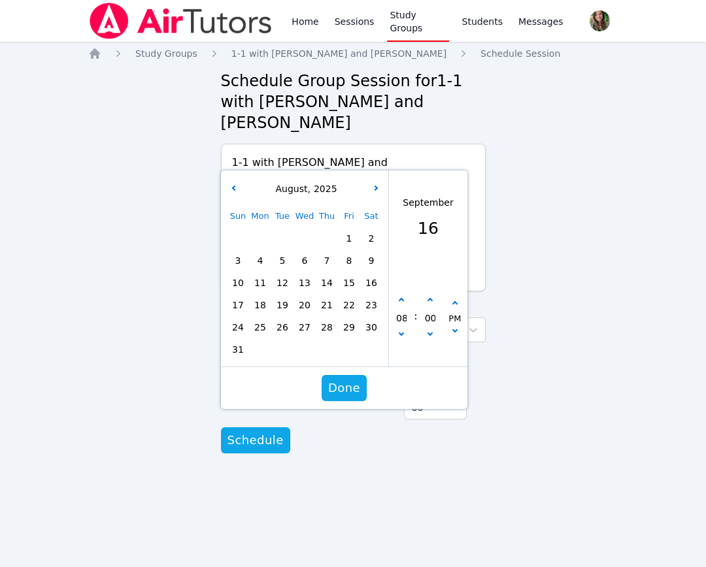
click at [52, 167] on div "Home Sessions Study Groups Students Messages Open user menu Melissa Hammer Open…" at bounding box center [353, 283] width 706 height 567
click at [122, 393] on div "Home Study Groups 1-1 with Elie Allouche and Melissa Hammer Schedule Session Sc…" at bounding box center [352, 263] width 529 height 432
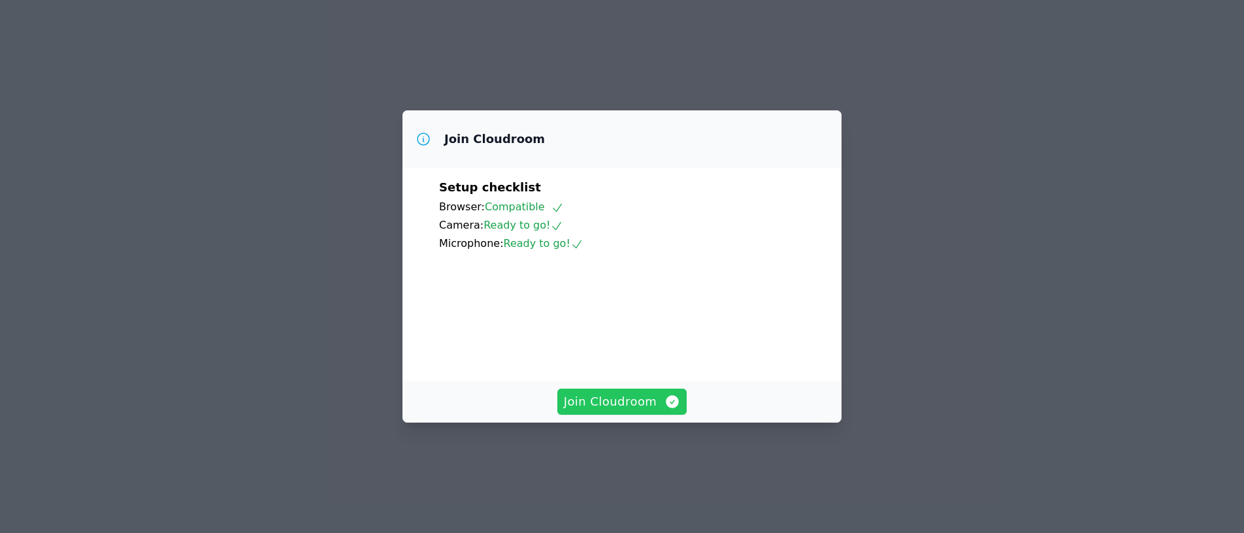
click at [596, 411] on span "Join Cloudroom" at bounding box center [622, 402] width 117 height 18
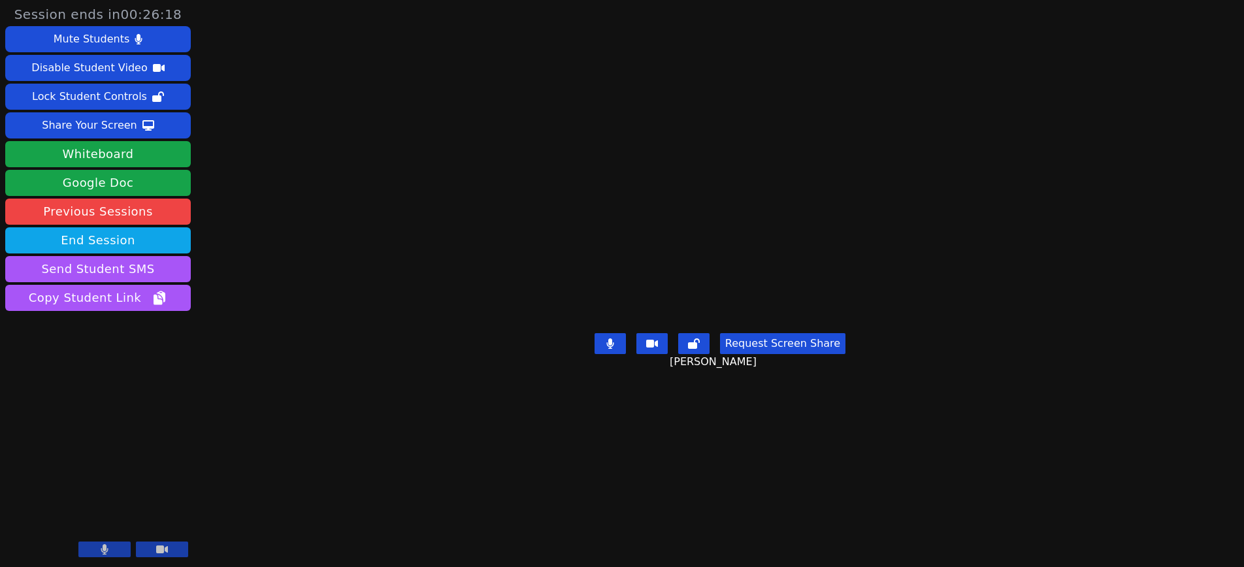
click at [658, 348] on icon at bounding box center [652, 344] width 12 height 8
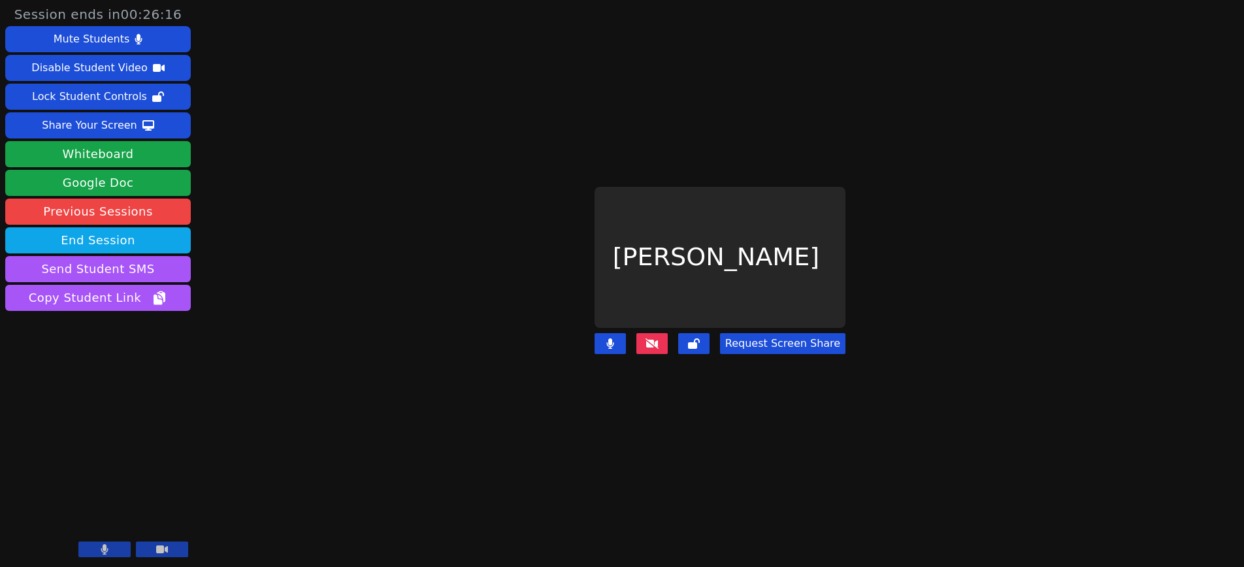
click at [660, 349] on button at bounding box center [651, 343] width 31 height 21
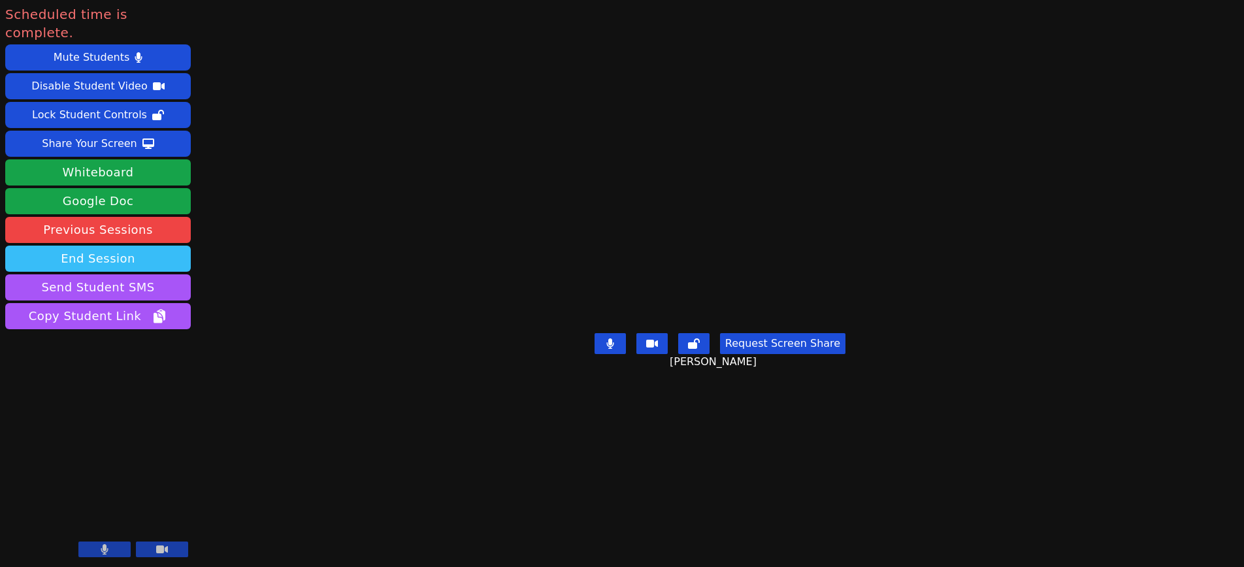
click at [119, 246] on button "End Session" at bounding box center [98, 259] width 186 height 26
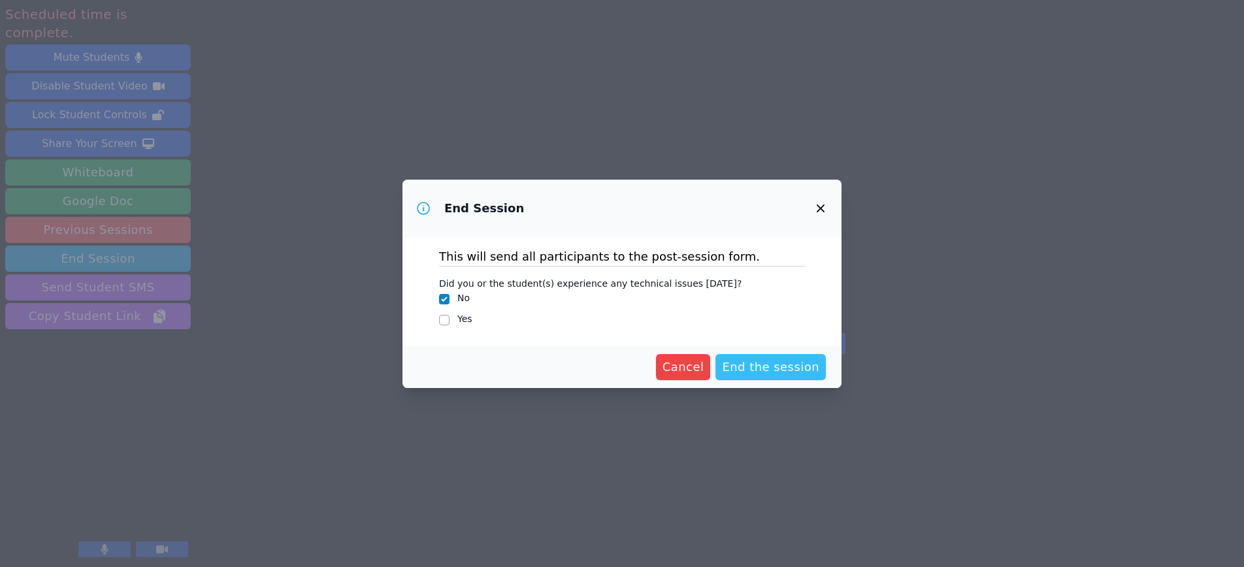
click at [785, 361] on span "End the session" at bounding box center [770, 367] width 97 height 18
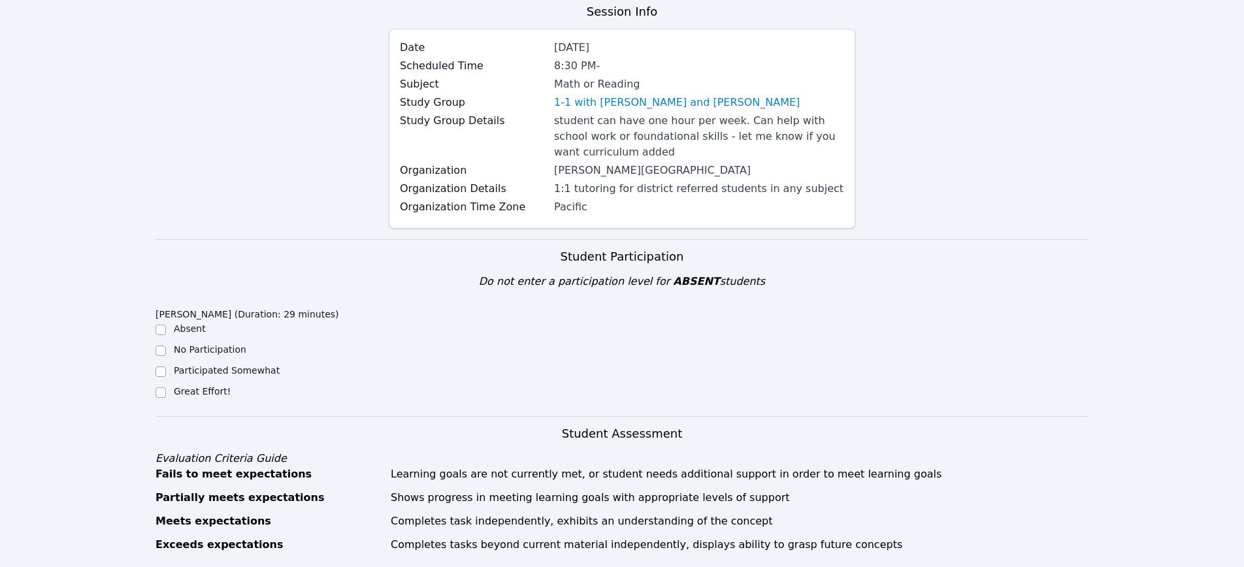
scroll to position [131, 0]
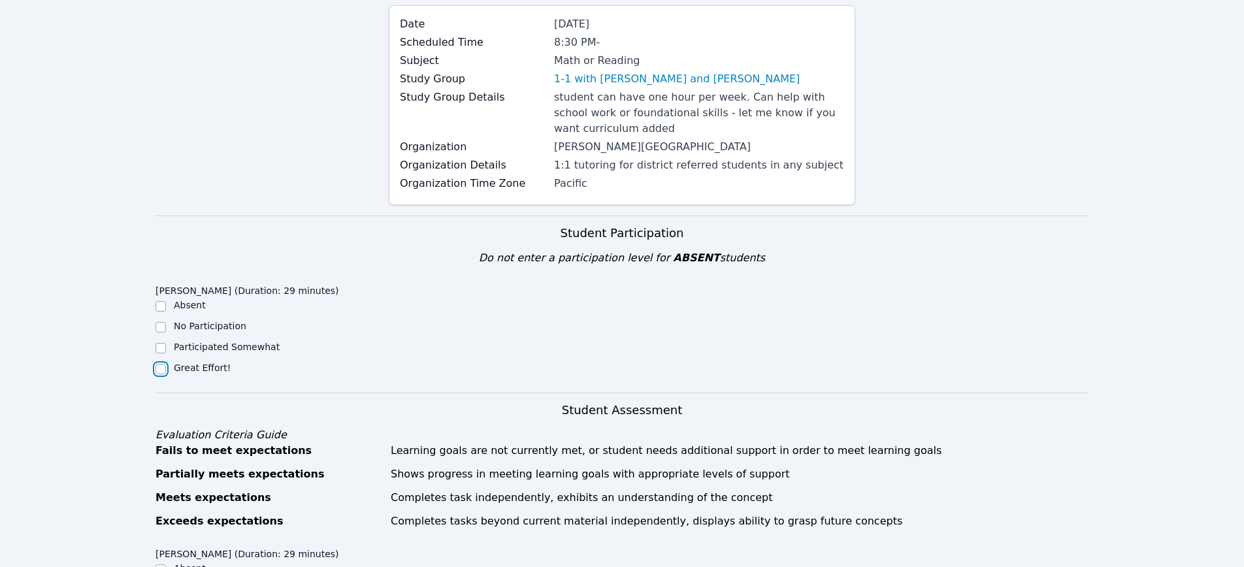
click at [163, 373] on input "Great Effort!" at bounding box center [160, 369] width 10 height 10
checkbox input "true"
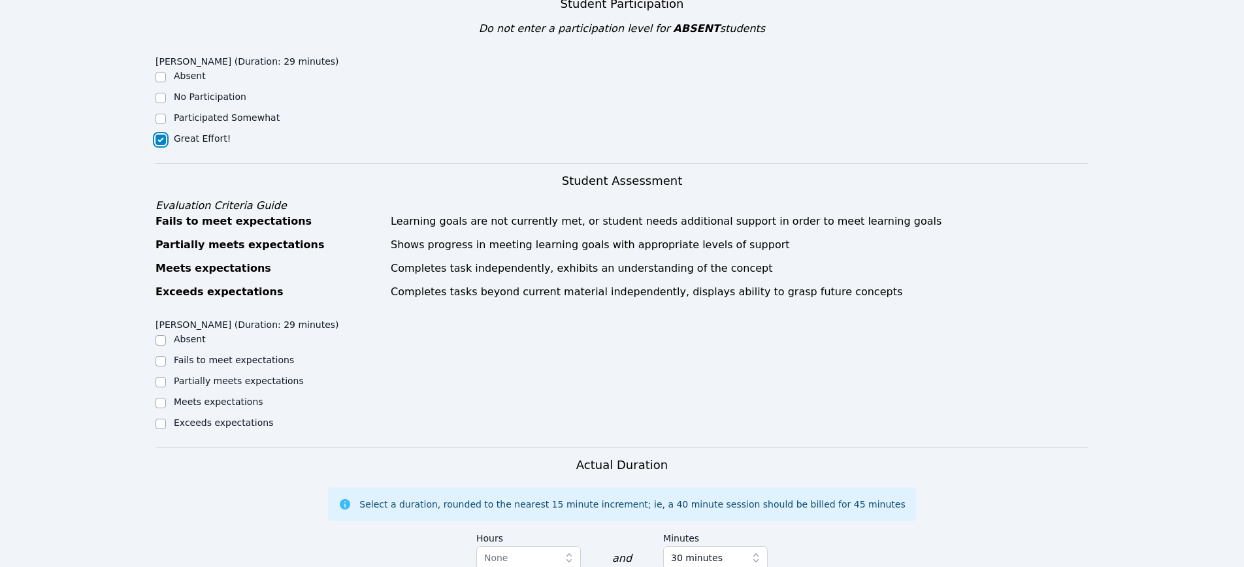
scroll to position [383, 0]
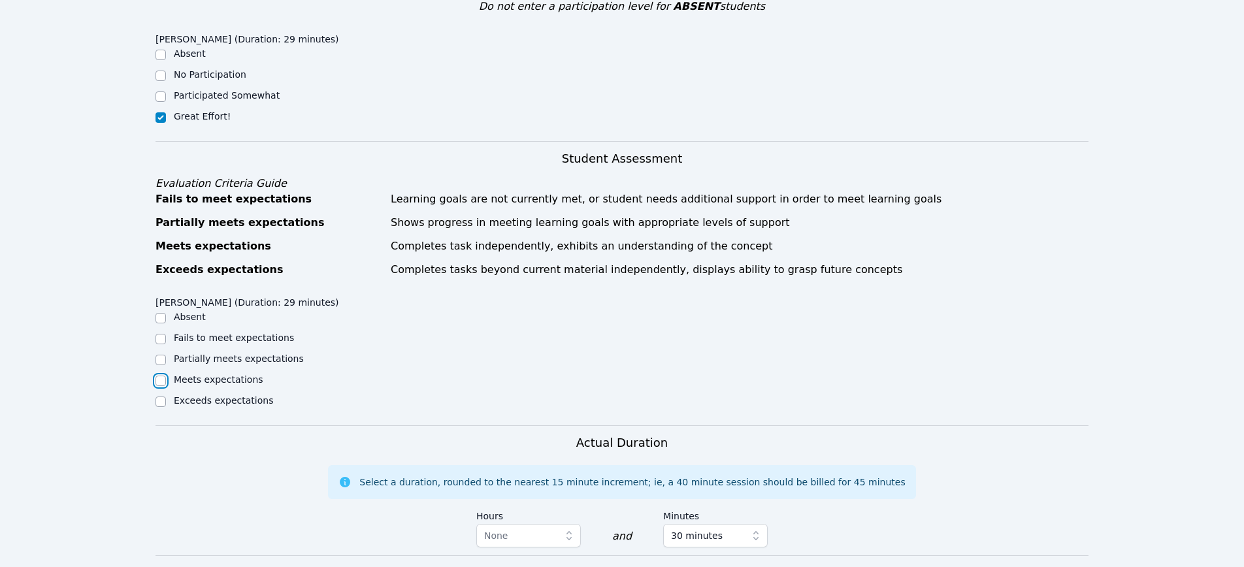
click at [159, 385] on input "Meets expectations" at bounding box center [160, 381] width 10 height 10
checkbox input "true"
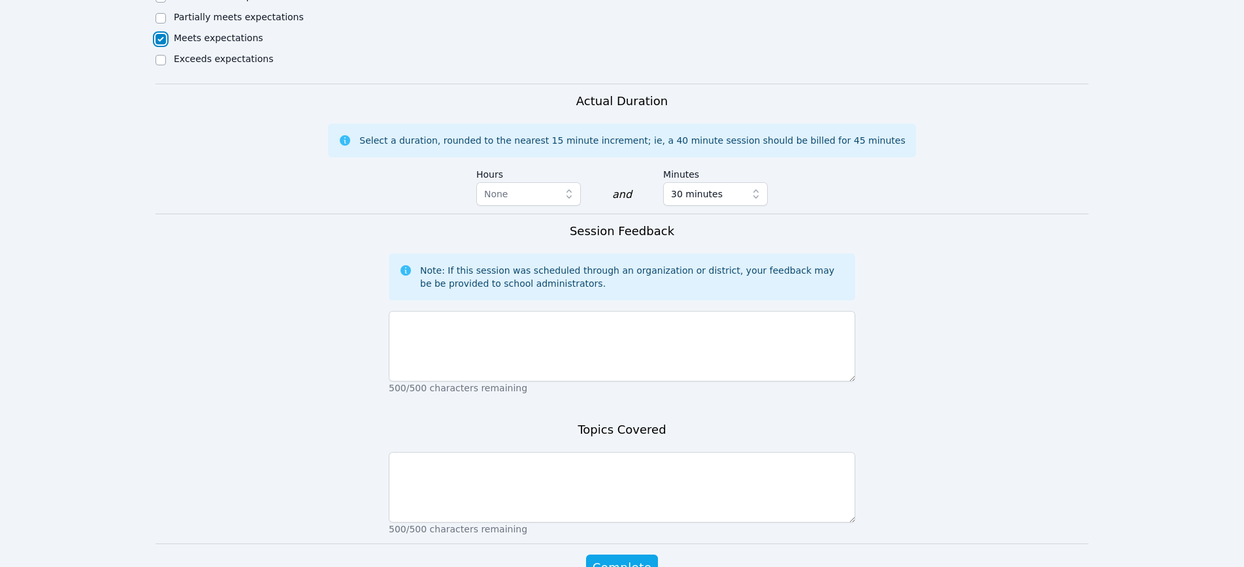
scroll to position [764, 0]
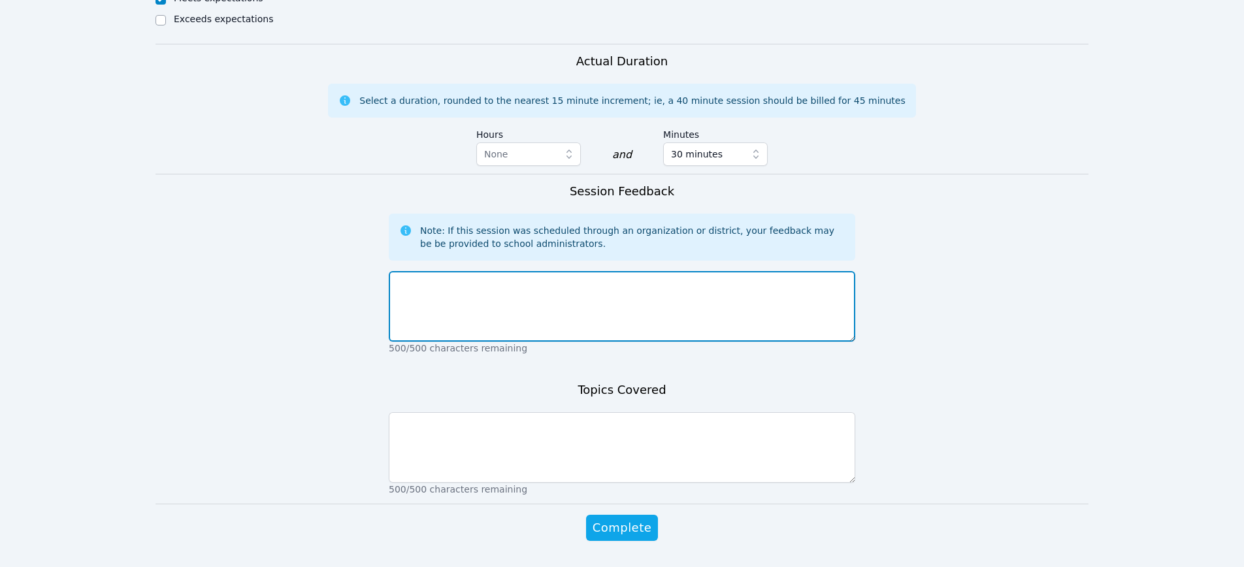
click at [481, 320] on textarea at bounding box center [622, 306] width 466 height 71
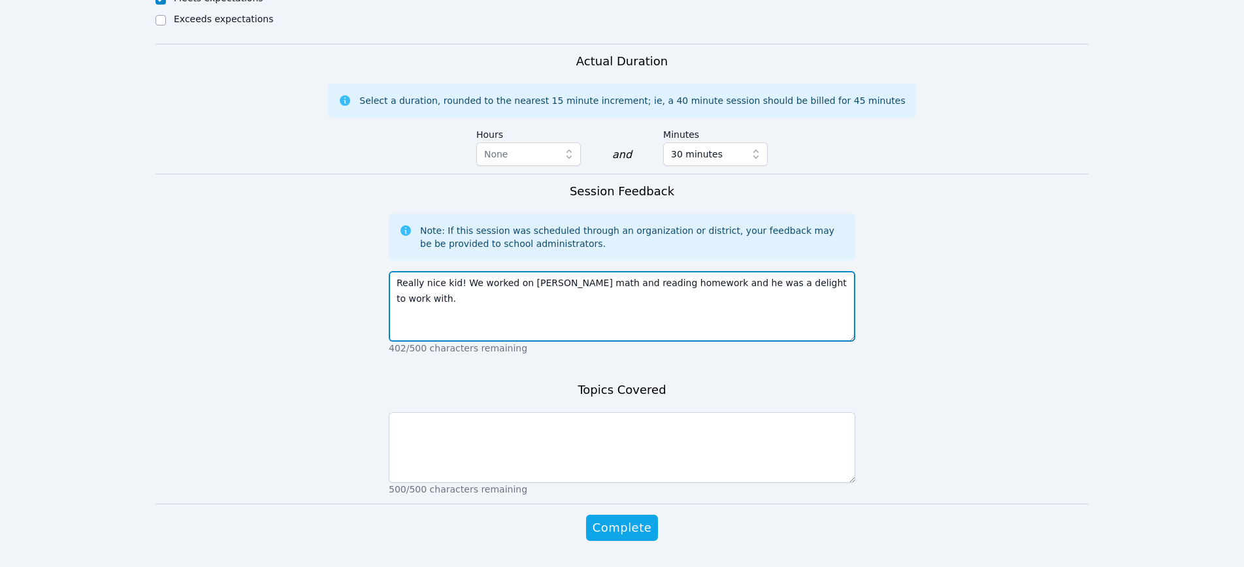
type textarea "Really nice kid! We worked on Daniels math and reading homework and he was a de…"
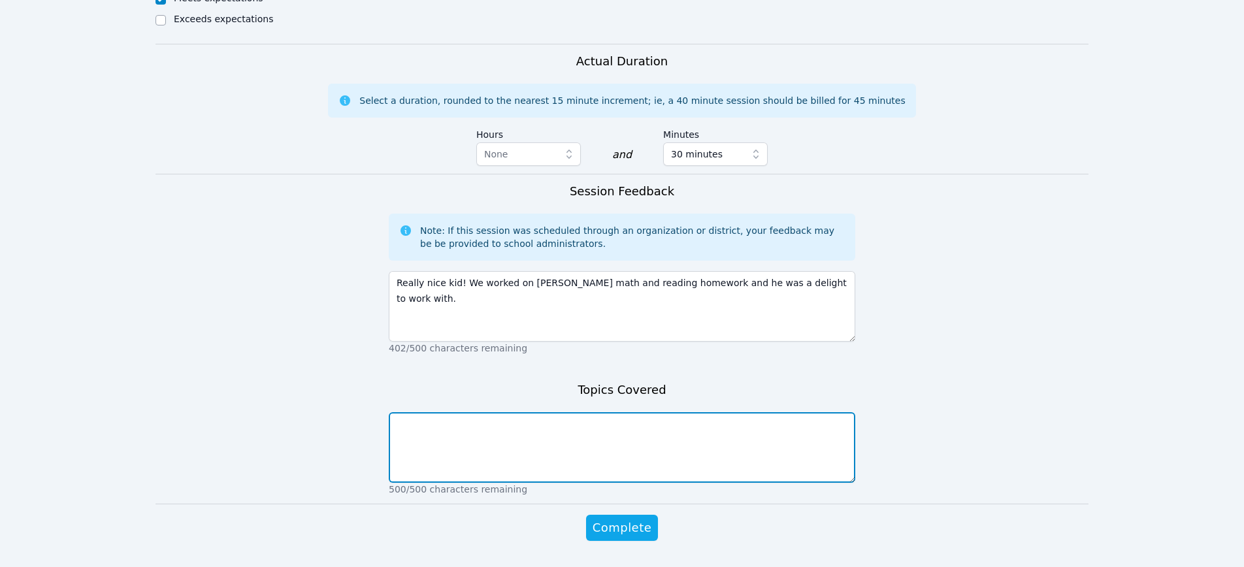
click at [517, 429] on textarea at bounding box center [622, 447] width 466 height 71
type textarea "Math and spelling homework"
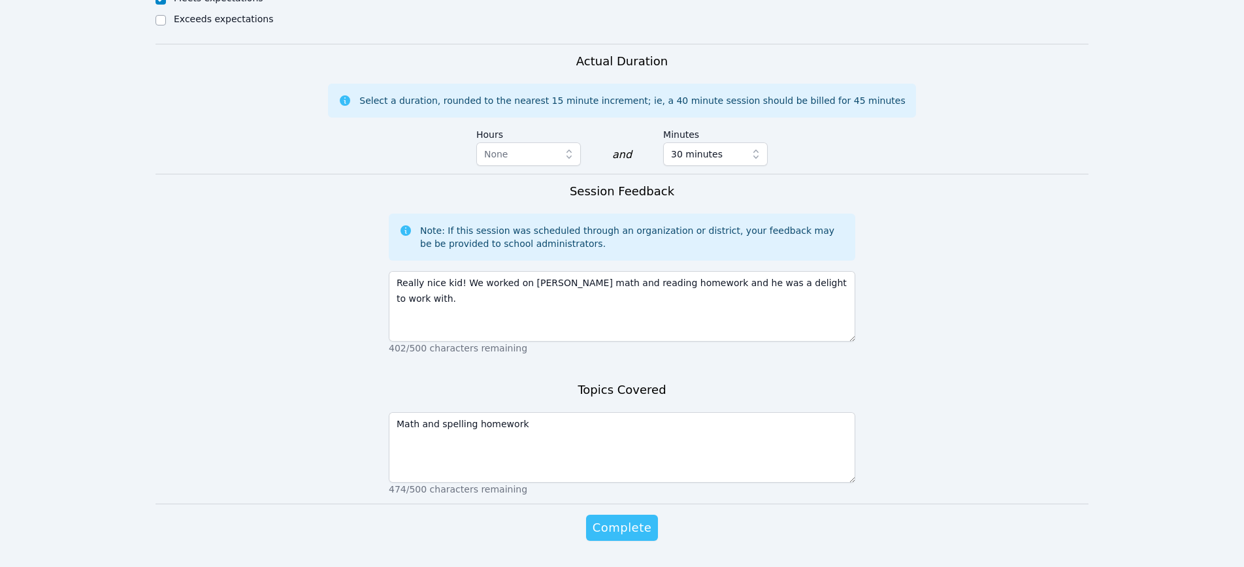
click at [608, 529] on span "Complete" at bounding box center [622, 528] width 59 height 18
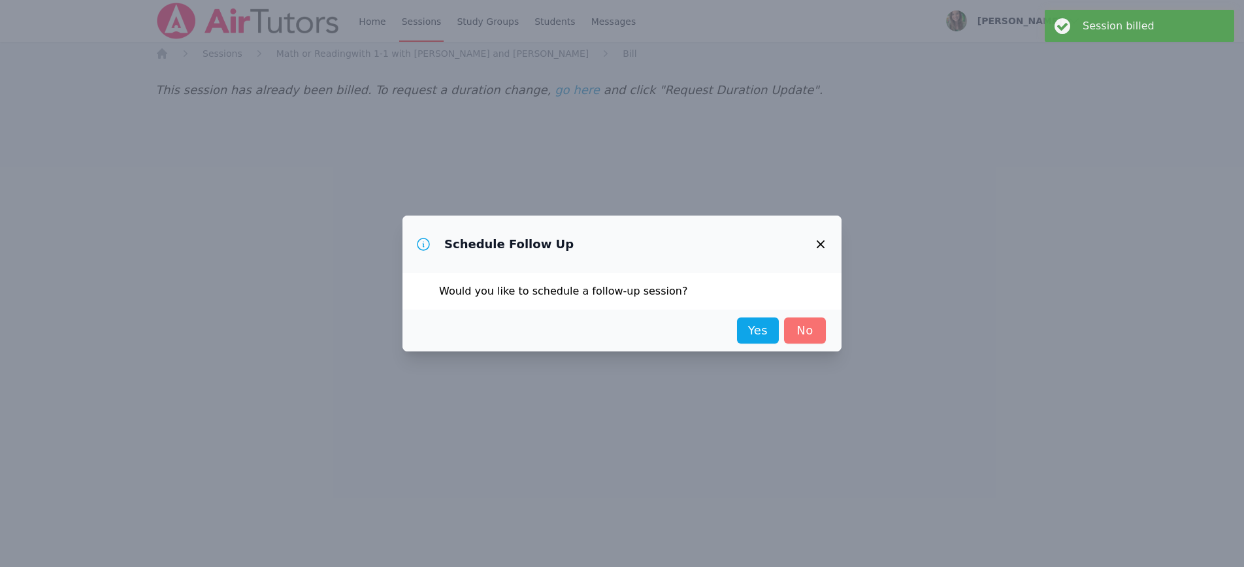
click at [800, 331] on link "No" at bounding box center [805, 330] width 42 height 26
